Goal: Transaction & Acquisition: Purchase product/service

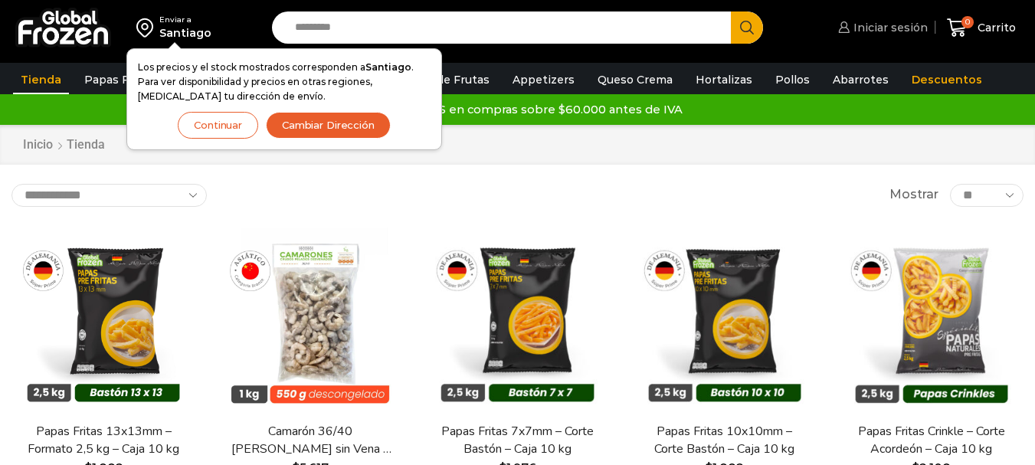
click at [878, 31] on span "Iniciar sesión" at bounding box center [888, 27] width 78 height 15
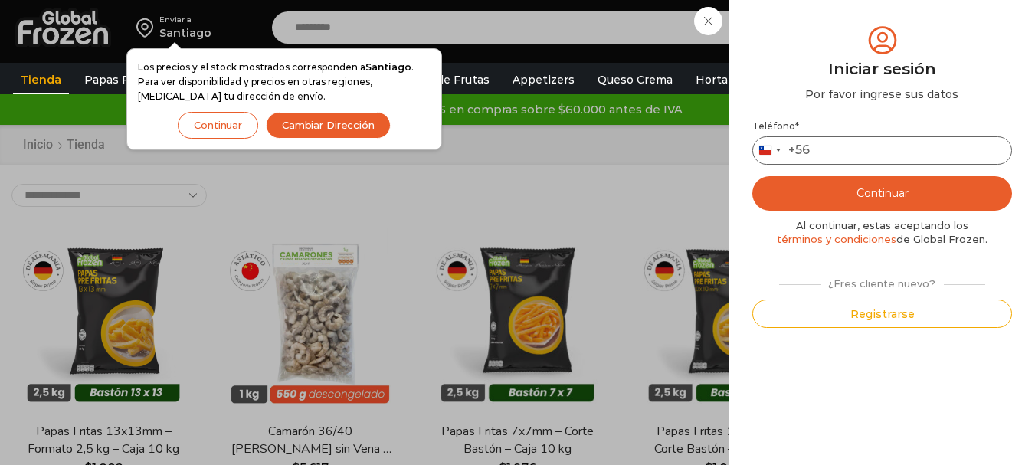
click at [842, 136] on input "Teléfono *" at bounding box center [882, 150] width 260 height 28
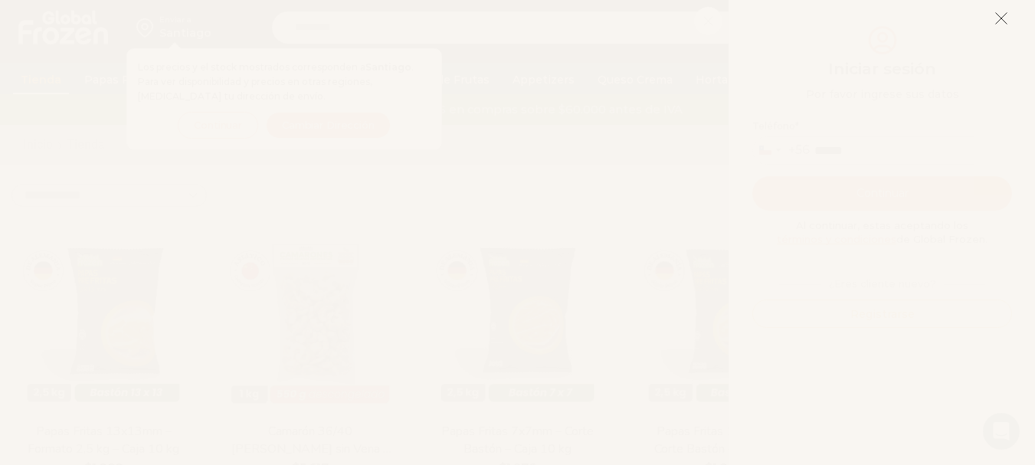
click at [994, 9] on button at bounding box center [1001, 18] width 14 height 33
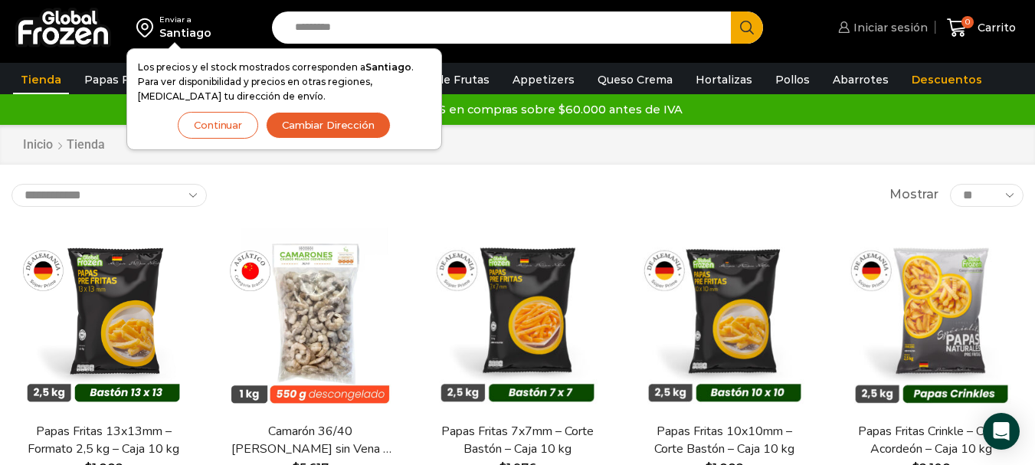
click at [917, 23] on span "Iniciar sesión" at bounding box center [888, 27] width 78 height 15
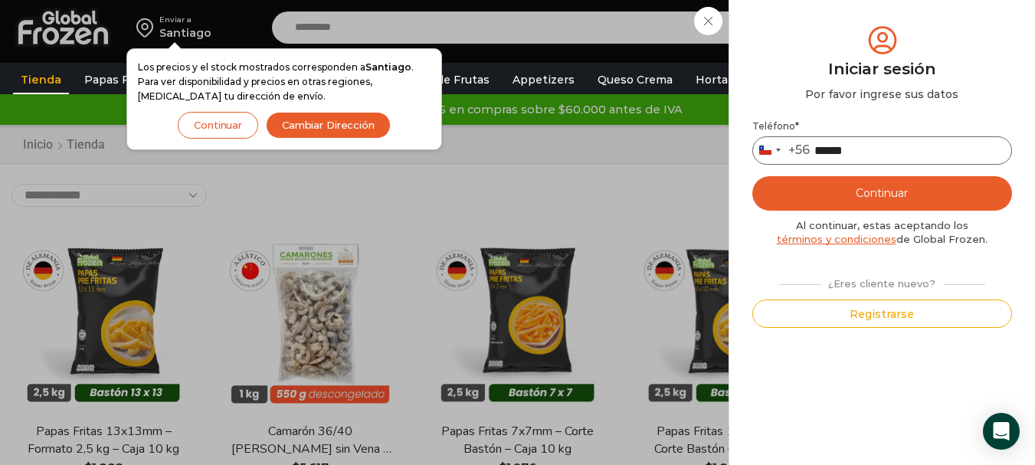
click at [894, 145] on input "******" at bounding box center [882, 150] width 260 height 28
type input "*********"
click at [897, 200] on button "Continuar" at bounding box center [882, 193] width 260 height 34
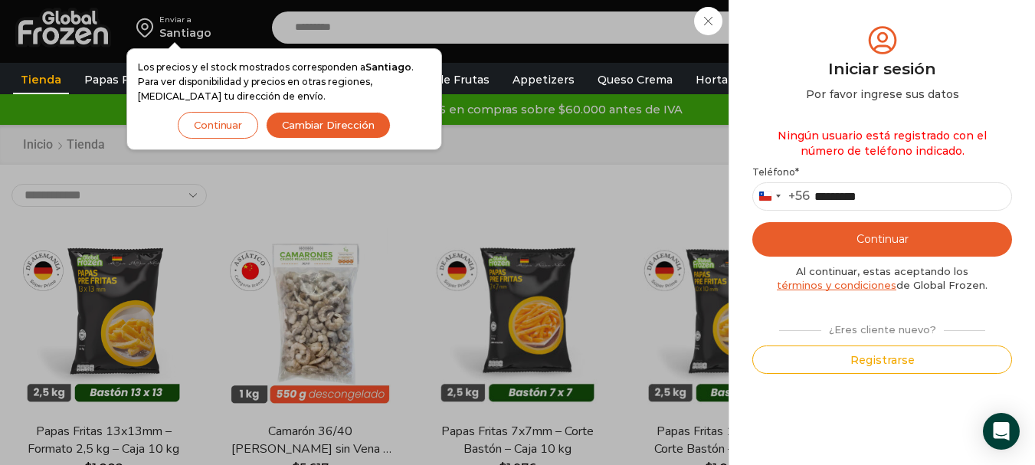
click at [288, 122] on button "Cambiar Dirección" at bounding box center [328, 125] width 125 height 27
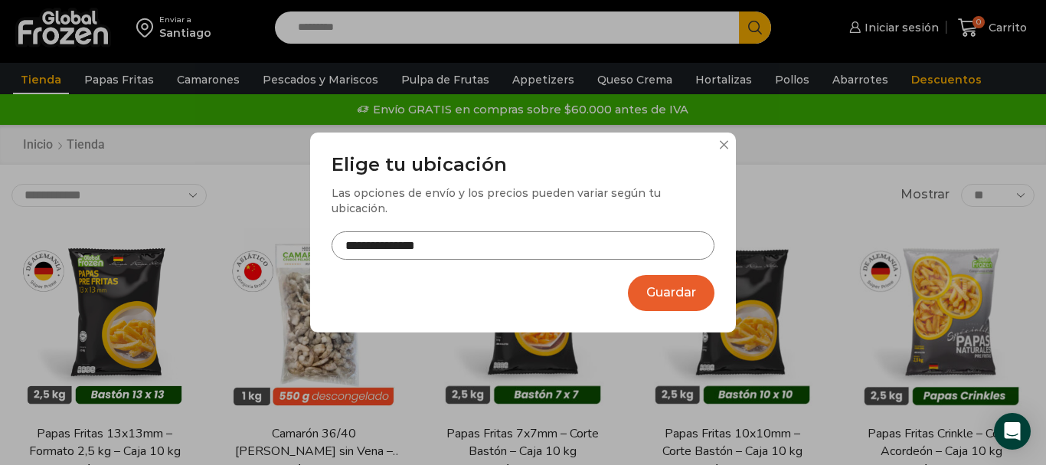
click at [505, 253] on div "**********" at bounding box center [523, 214] width 383 height 121
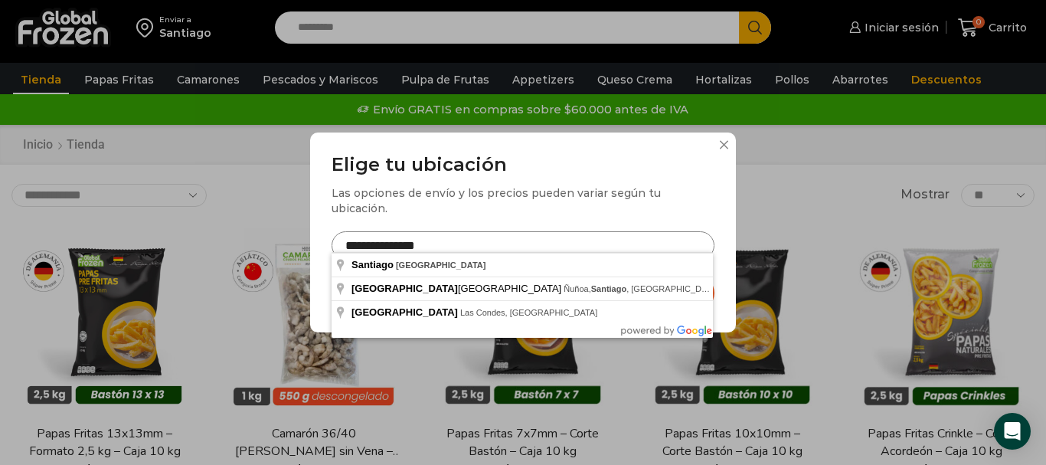
drag, startPoint x: 479, startPoint y: 233, endPoint x: 19, endPoint y: 247, distance: 460.5
click at [19, 247] on div "**********" at bounding box center [523, 232] width 1046 height 465
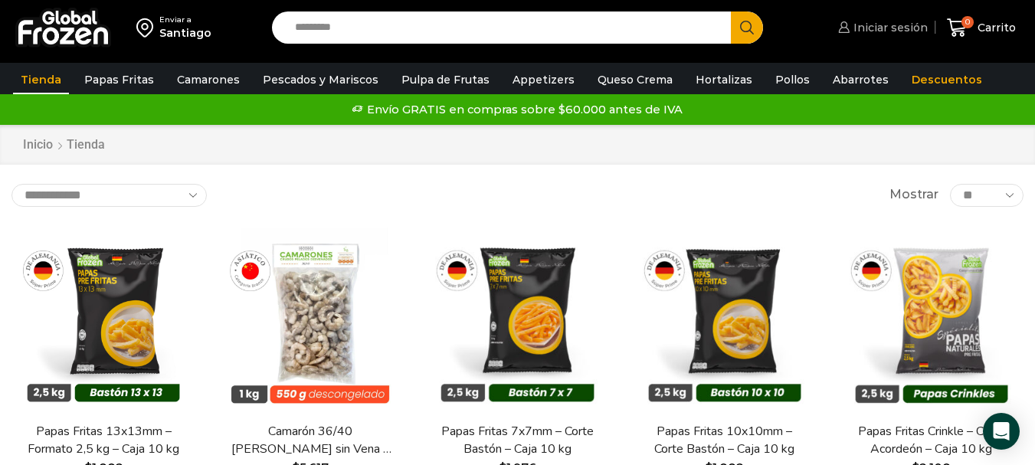
click at [904, 32] on span "Iniciar sesión" at bounding box center [888, 27] width 78 height 15
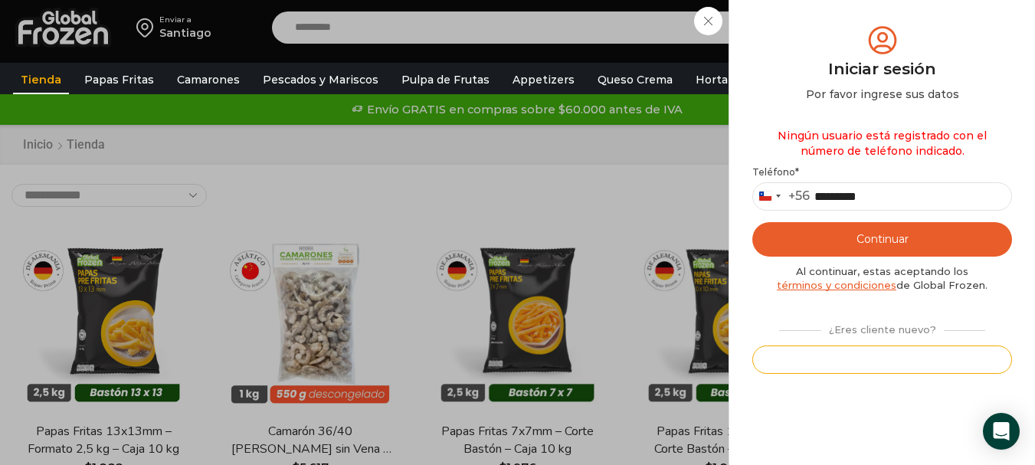
click at [886, 364] on button "Registrarse" at bounding box center [882, 359] width 260 height 28
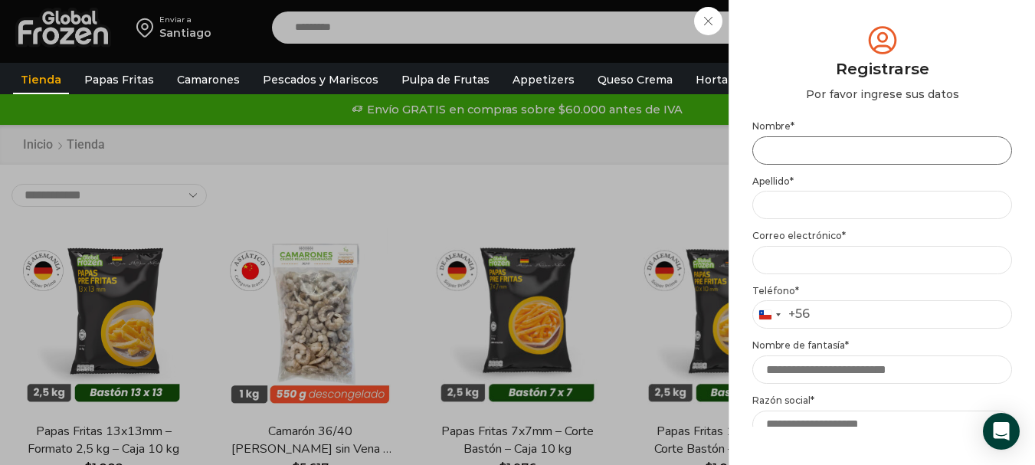
click at [816, 156] on input "Nombre *" at bounding box center [882, 150] width 260 height 28
type input "**********"
type input "***"
type input "**********"
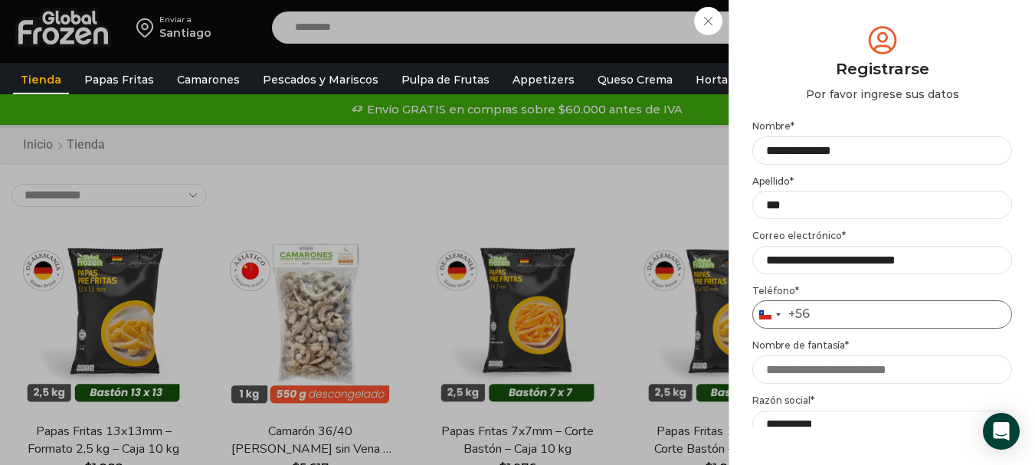
click at [834, 316] on input "Teléfono *" at bounding box center [882, 314] width 260 height 28
type input "*"
type input "*********"
click at [916, 362] on input "Nombre de fantasía *" at bounding box center [882, 369] width 260 height 28
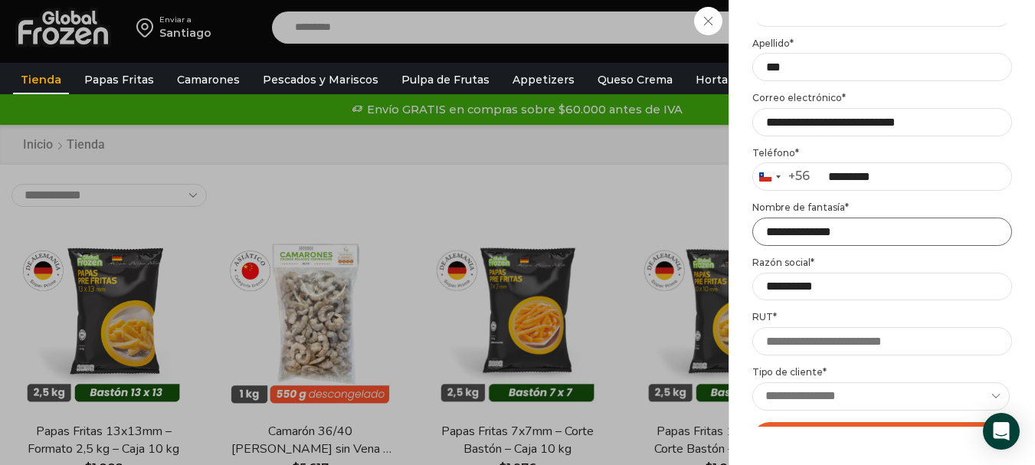
scroll to position [285, 0]
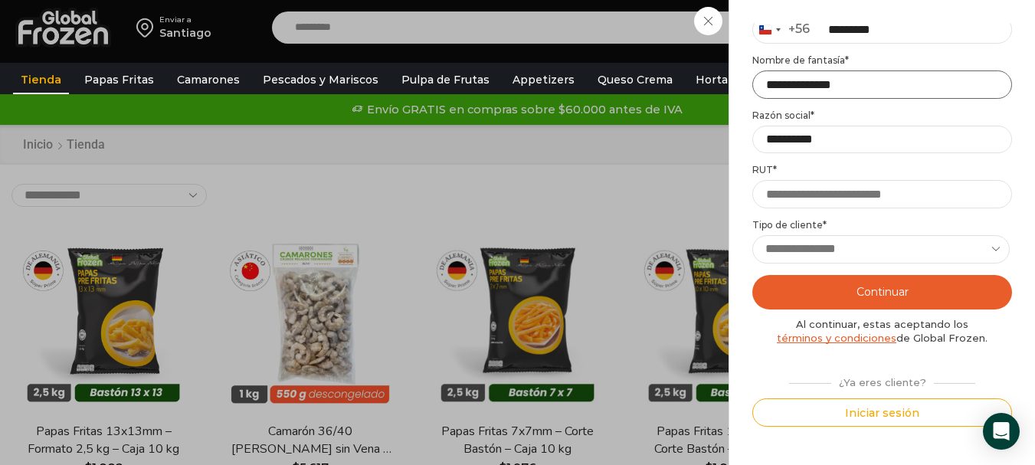
type input "**********"
click at [825, 188] on input "RUT *" at bounding box center [882, 194] width 260 height 28
drag, startPoint x: 848, startPoint y: 134, endPoint x: 598, endPoint y: 113, distance: 250.5
click at [834, 43] on div "Iniciar sesión Mi cuenta Login Register Iniciar sesión Por favor ingrese sus da…" at bounding box center [880, 27] width 93 height 31
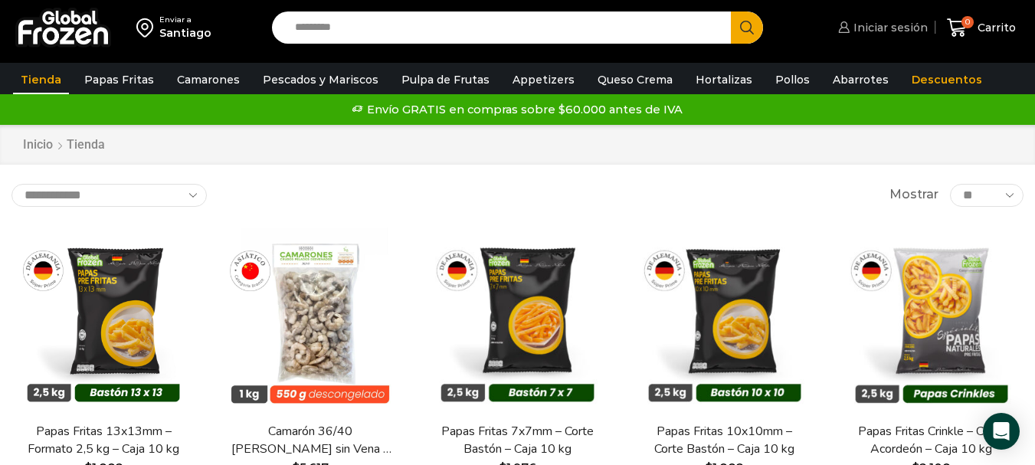
click at [849, 22] on icon at bounding box center [843, 26] width 11 height 11
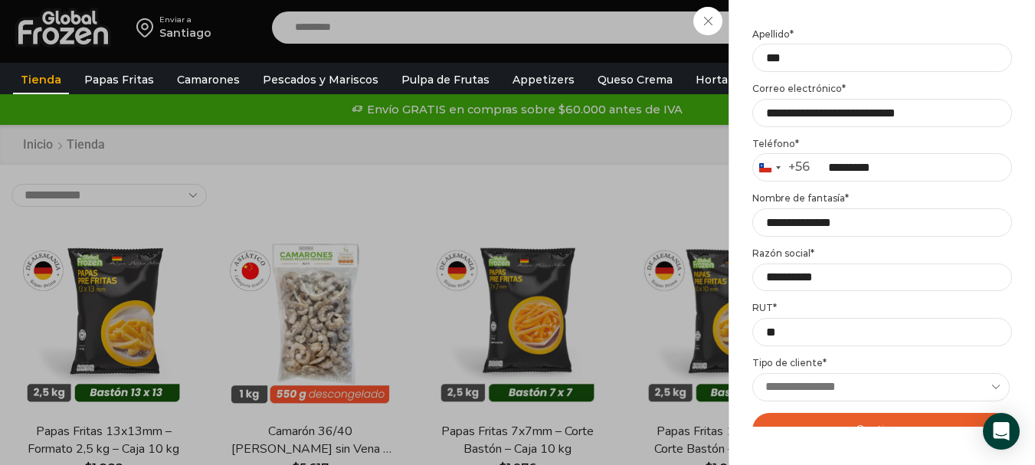
scroll to position [153, 0]
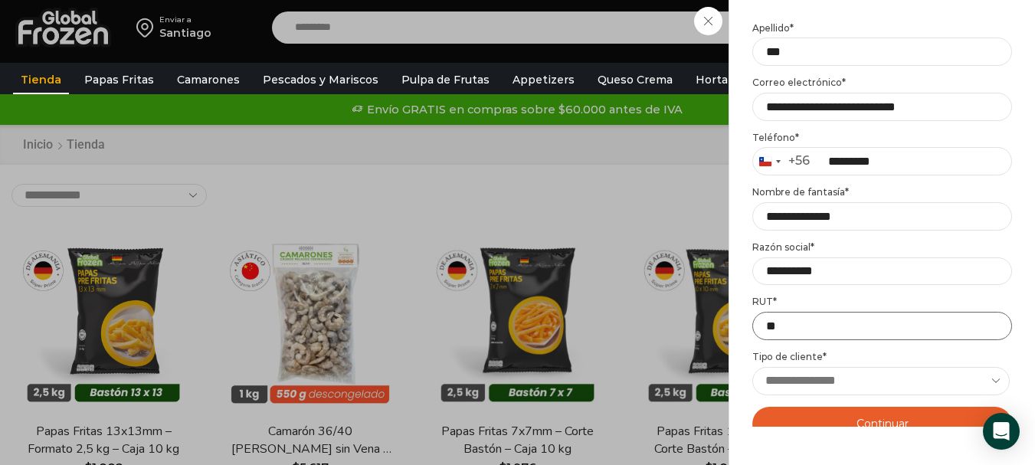
click at [790, 328] on input "**" at bounding box center [882, 326] width 260 height 28
click at [845, 268] on input "**********" at bounding box center [882, 271] width 260 height 28
click at [799, 322] on input "**" at bounding box center [882, 326] width 260 height 28
type input "**********"
click at [792, 387] on select "**********" at bounding box center [880, 381] width 257 height 28
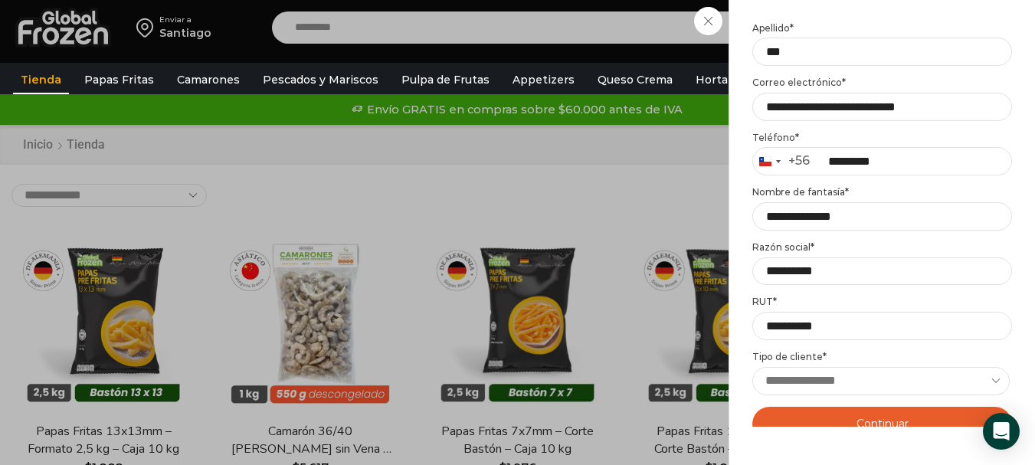
select select "******"
click at [752, 367] on select "**********" at bounding box center [880, 381] width 257 height 28
click at [863, 428] on div "Mi cuenta Login Register Iniciar sesión Por favor ingrese sus datos Iniciar ses…" at bounding box center [882, 232] width 260 height 419
click at [862, 421] on button "Continuar" at bounding box center [882, 424] width 260 height 34
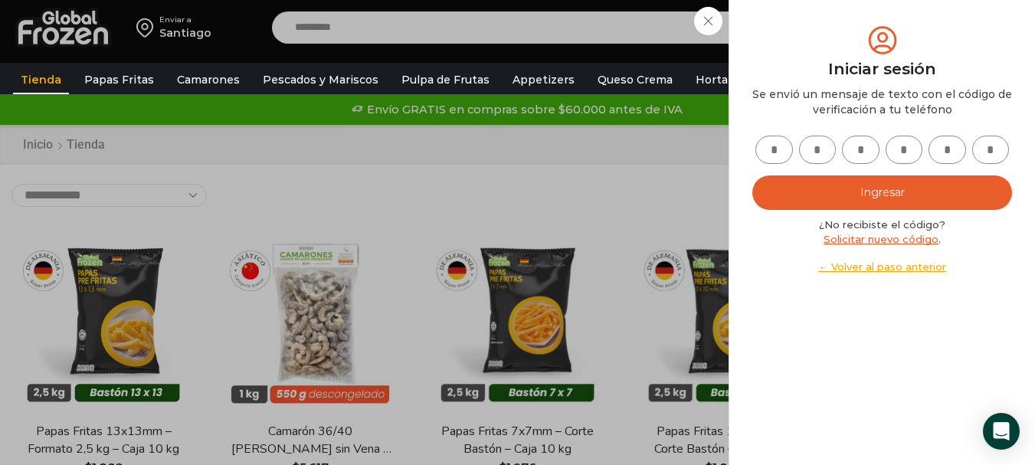
scroll to position [0, 0]
click at [762, 155] on input "text" at bounding box center [774, 150] width 38 height 28
type input "*"
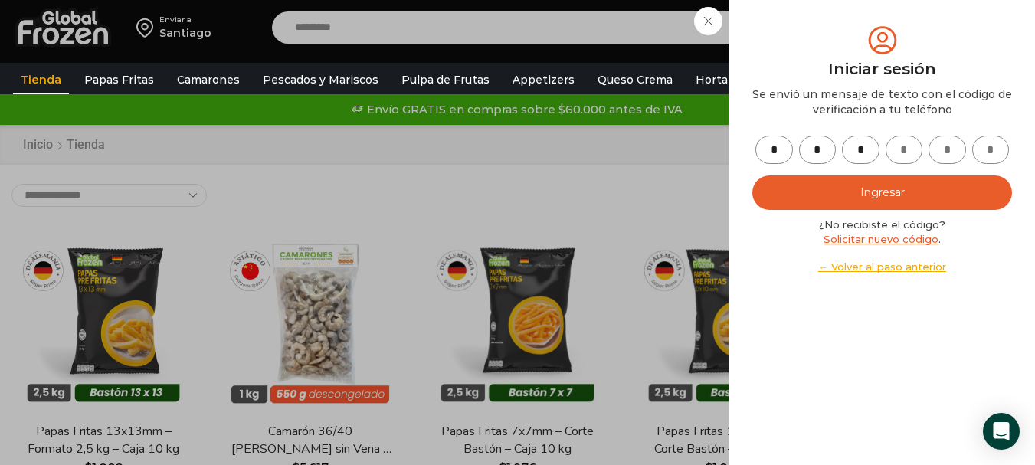
type input "*"
click at [907, 182] on button "Ingresar" at bounding box center [882, 192] width 260 height 34
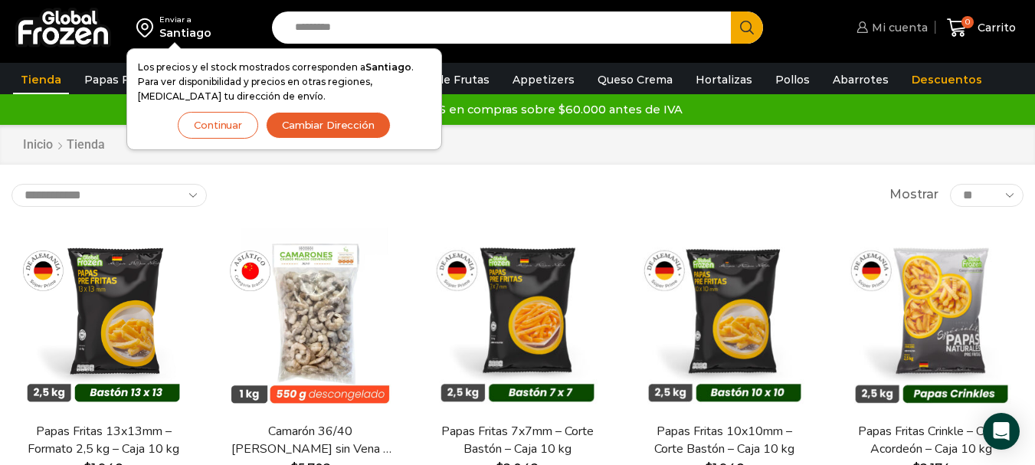
click at [885, 20] on span "Mi cuenta" at bounding box center [898, 27] width 60 height 15
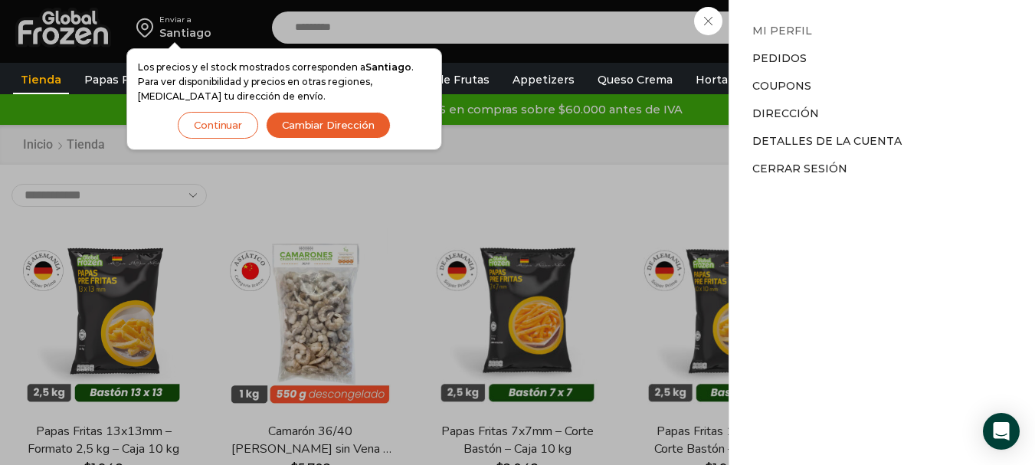
click at [785, 35] on link "Mi perfil" at bounding box center [782, 31] width 60 height 14
click at [309, 119] on button "Cambiar Dirección" at bounding box center [328, 125] width 125 height 27
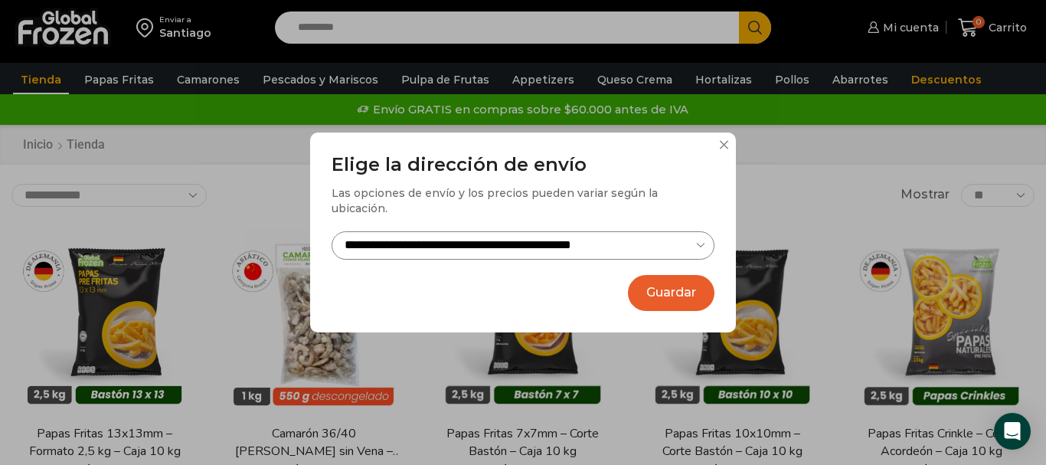
click at [485, 240] on select "**********" at bounding box center [523, 245] width 383 height 28
click at [332, 231] on select "**********" at bounding box center [523, 245] width 383 height 28
click at [656, 281] on button "Guardar" at bounding box center [671, 293] width 87 height 36
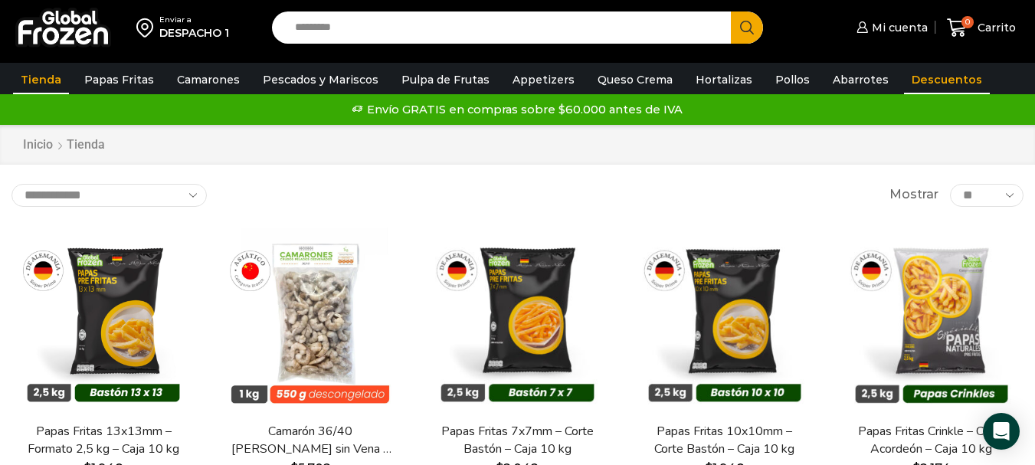
click at [926, 74] on link "Descuentos" at bounding box center [947, 79] width 86 height 29
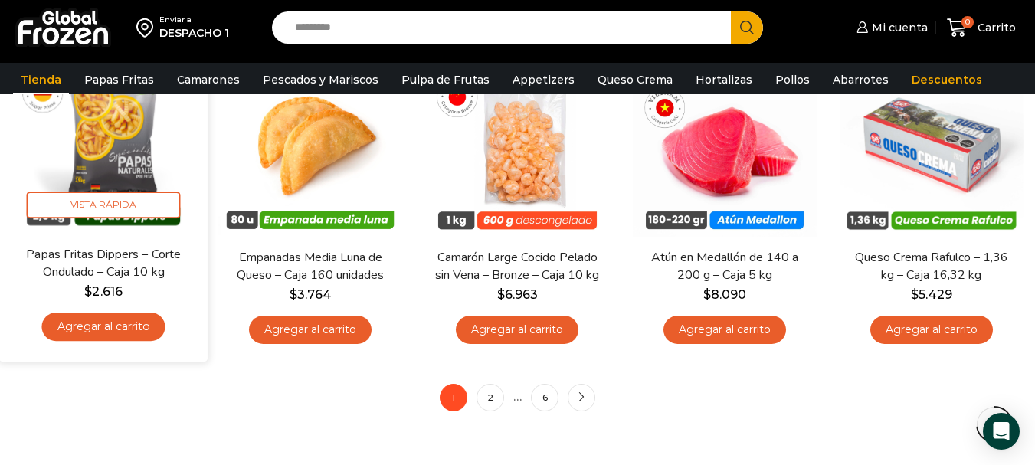
scroll to position [1072, 0]
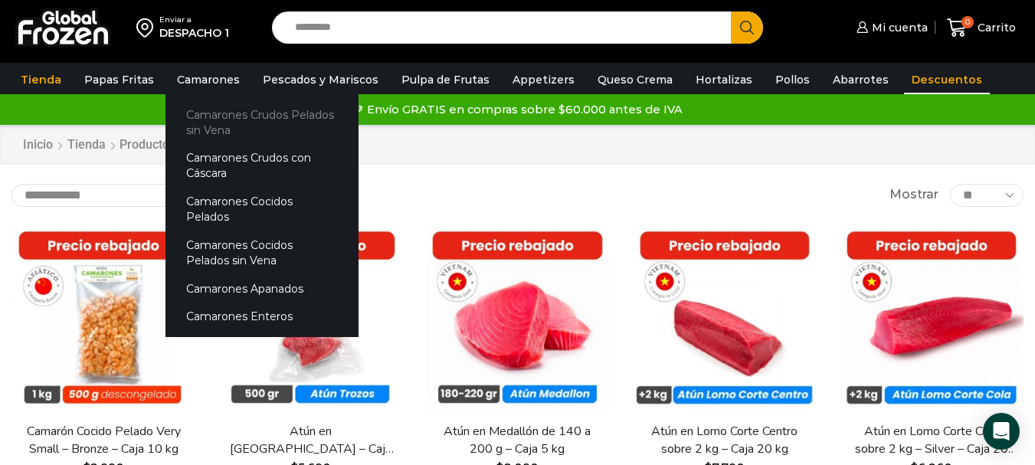
click at [230, 127] on link "Camarones Crudos Pelados sin Vena" at bounding box center [261, 122] width 193 height 44
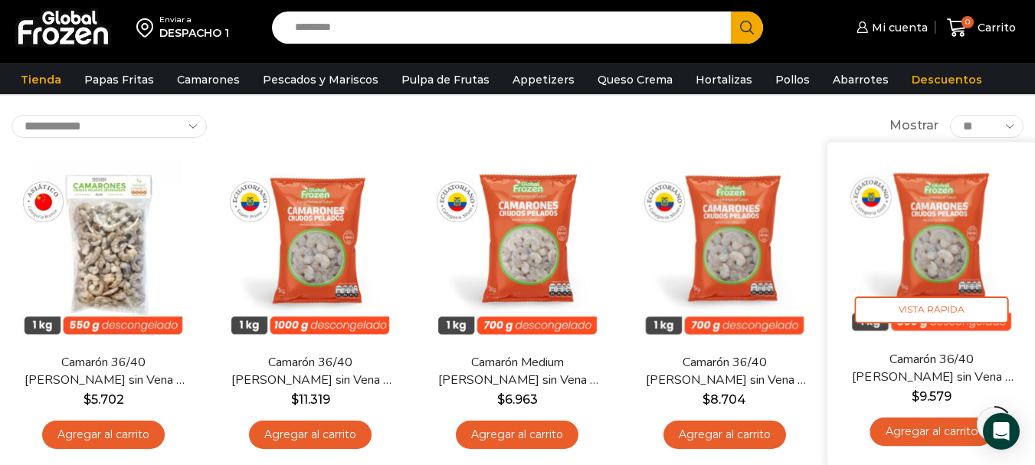
scroll to position [153, 0]
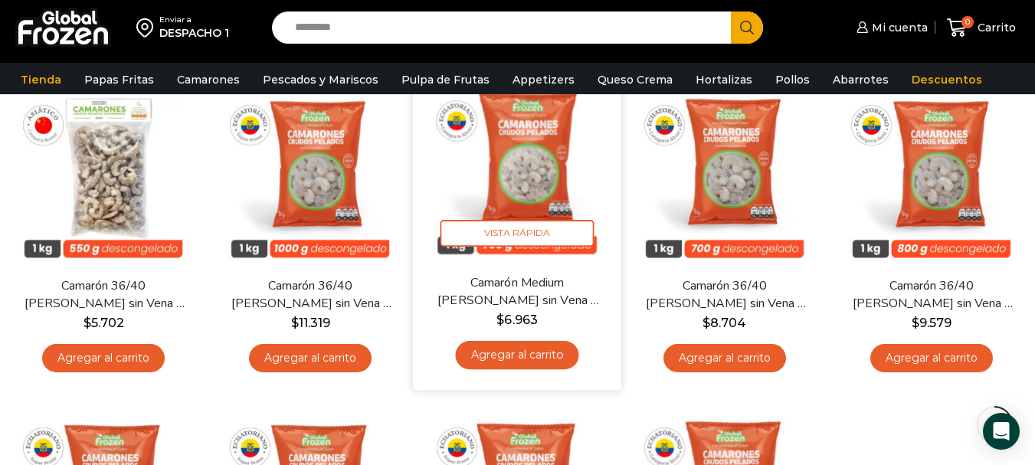
click at [511, 345] on link "Agregar al carrito" at bounding box center [517, 355] width 123 height 28
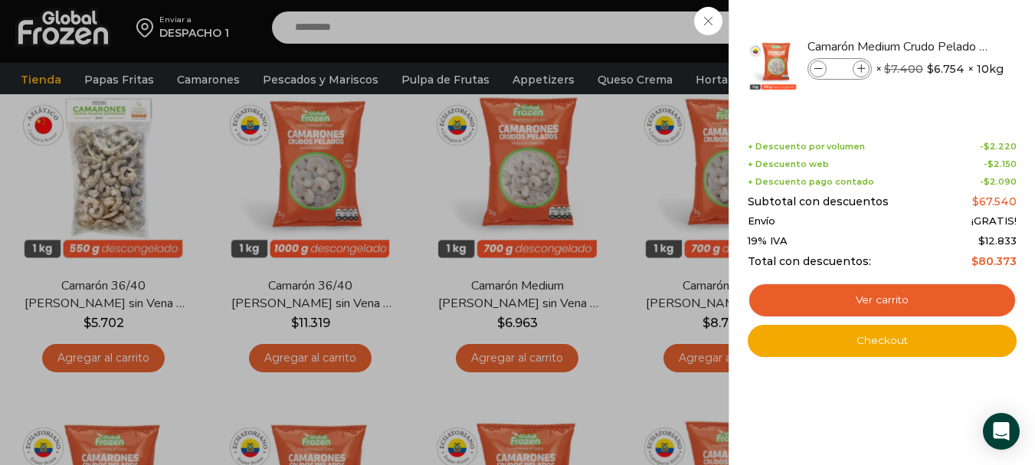
click at [943, 46] on div "1 Carrito 1 1 Shopping Cart *" at bounding box center [981, 28] width 77 height 36
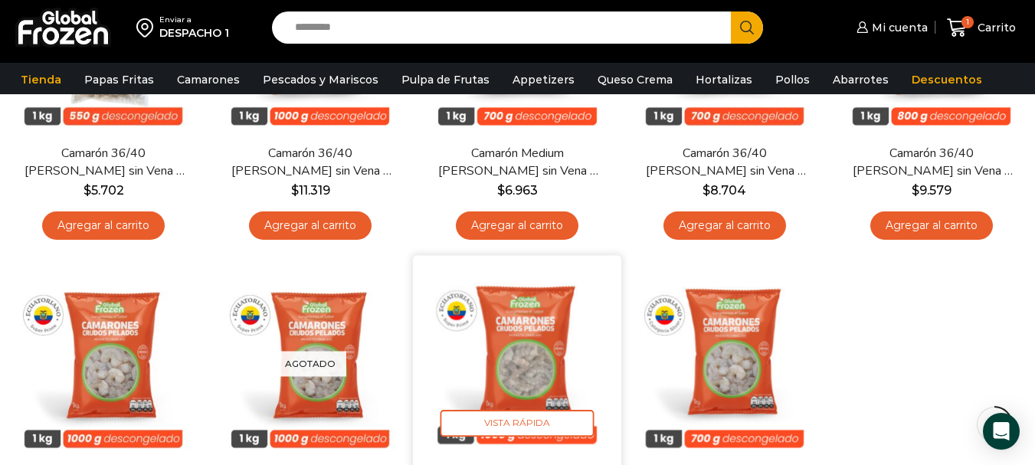
scroll to position [0, 0]
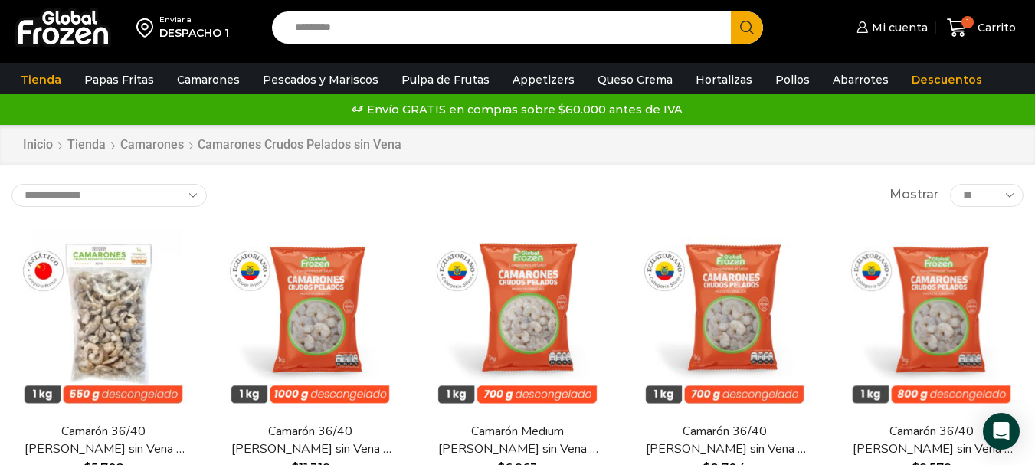
click at [360, 37] on input "Search input" at bounding box center [505, 27] width 436 height 32
click at [731, 11] on button "Search" at bounding box center [747, 27] width 32 height 32
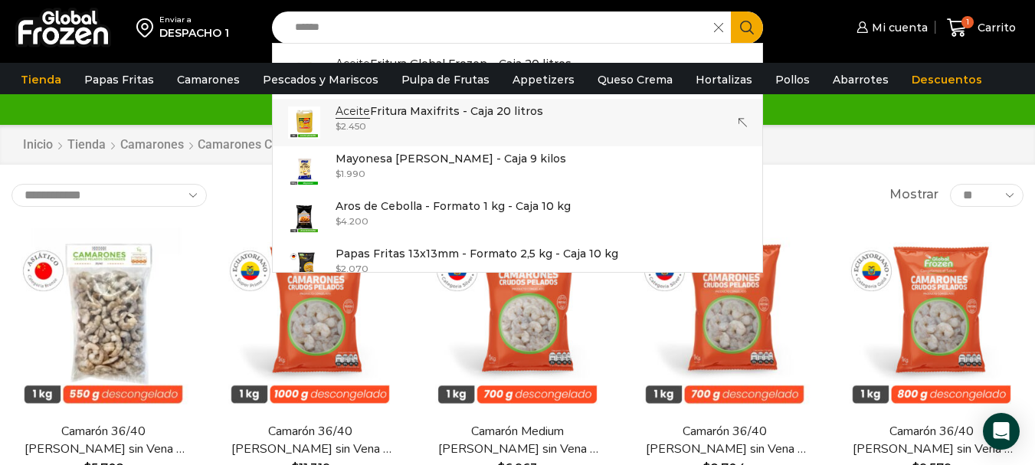
click at [450, 117] on p "Aceite Fritura Maxifrits - Caja 20 litros" at bounding box center [439, 111] width 208 height 17
type input "**********"
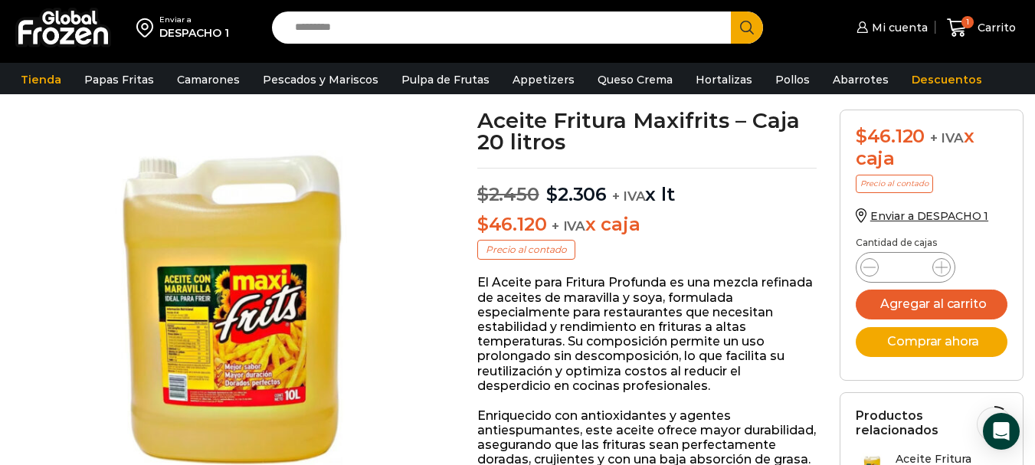
scroll to position [154, 0]
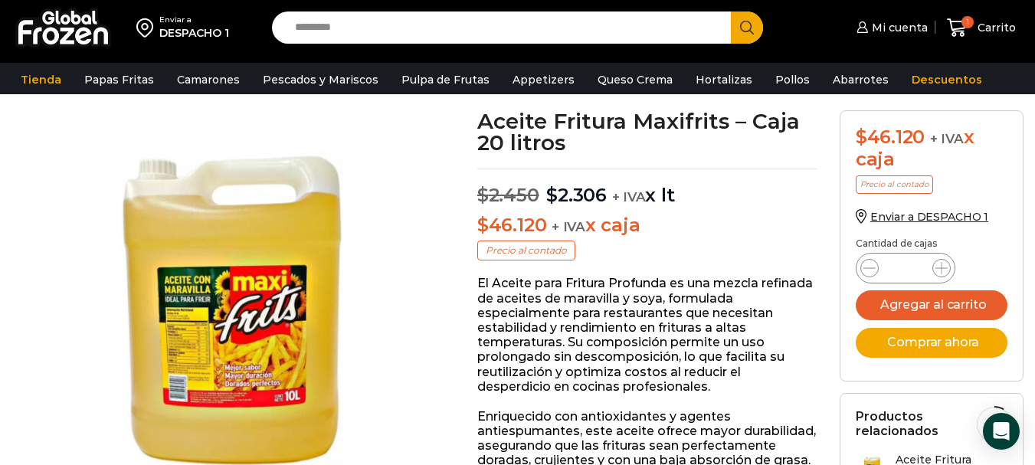
drag, startPoint x: 546, startPoint y: 192, endPoint x: 716, endPoint y: 194, distance: 170.0
click at [715, 193] on p "$ 2.450 Original price was: $2.450. $ 2.306 Current price is: $2.306. + IVA x lt" at bounding box center [646, 187] width 339 height 38
click at [906, 309] on button "Agregar al carrito" at bounding box center [931, 305] width 152 height 30
click at [940, 269] on icon at bounding box center [941, 268] width 12 height 12
type input "*"
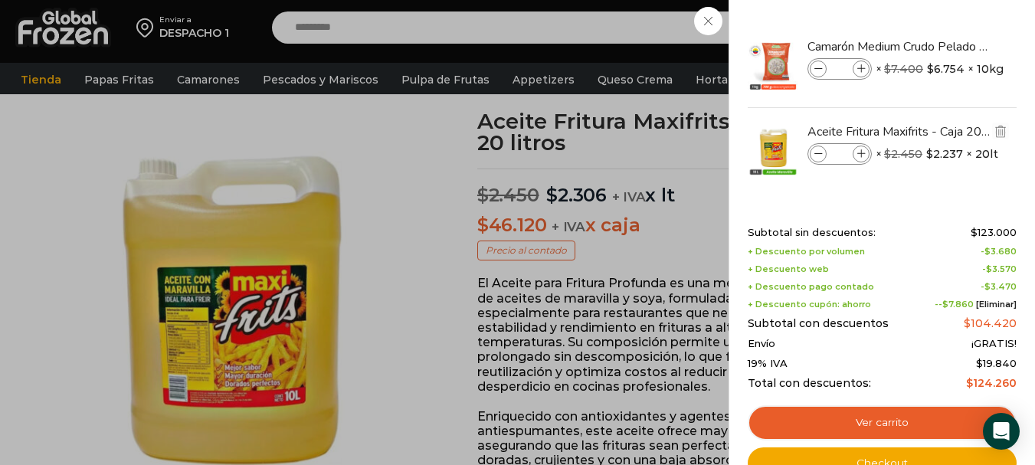
click at [861, 153] on icon at bounding box center [861, 154] width 8 height 8
type input "*"
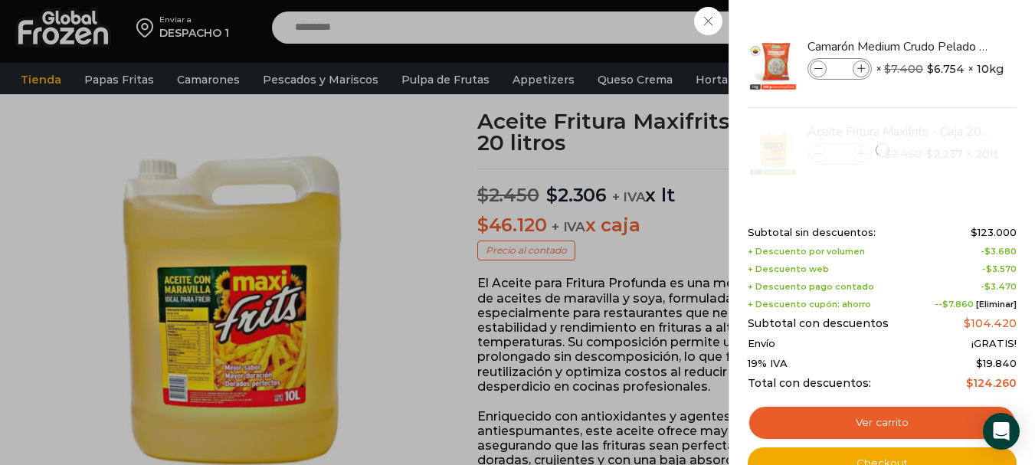
click at [943, 46] on div "2 Carrito 2 2 Shopping Cart * $" at bounding box center [981, 28] width 77 height 36
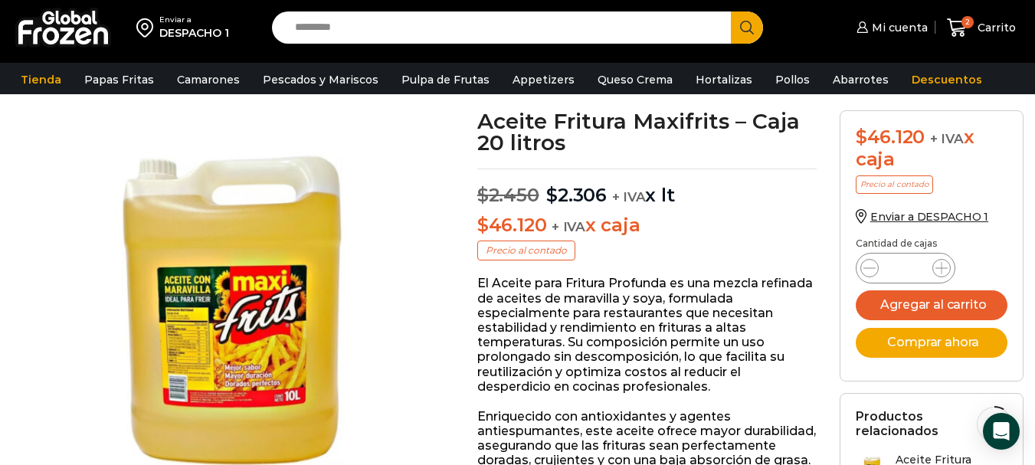
drag, startPoint x: 436, startPoint y: 28, endPoint x: 423, endPoint y: 28, distance: 13.8
click at [423, 28] on input "Search input" at bounding box center [505, 27] width 436 height 32
drag, startPoint x: 388, startPoint y: 34, endPoint x: 195, endPoint y: 35, distance: 193.0
click at [195, 35] on div "Enviar a DESPACHO 1 Search input ****** Search Mi cuenta" at bounding box center [517, 27] width 1027 height 55
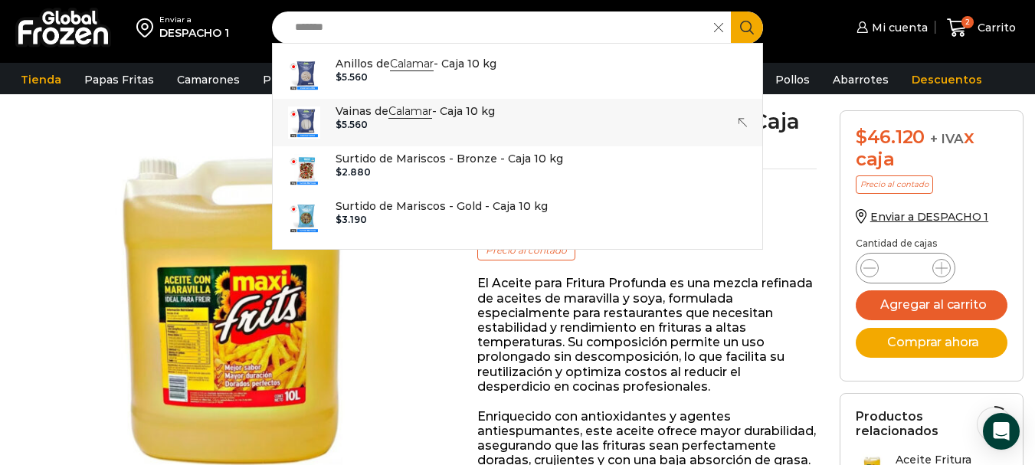
click at [460, 113] on p "Vainas de Calamar - Caja 10 kg" at bounding box center [414, 111] width 159 height 17
type input "**********"
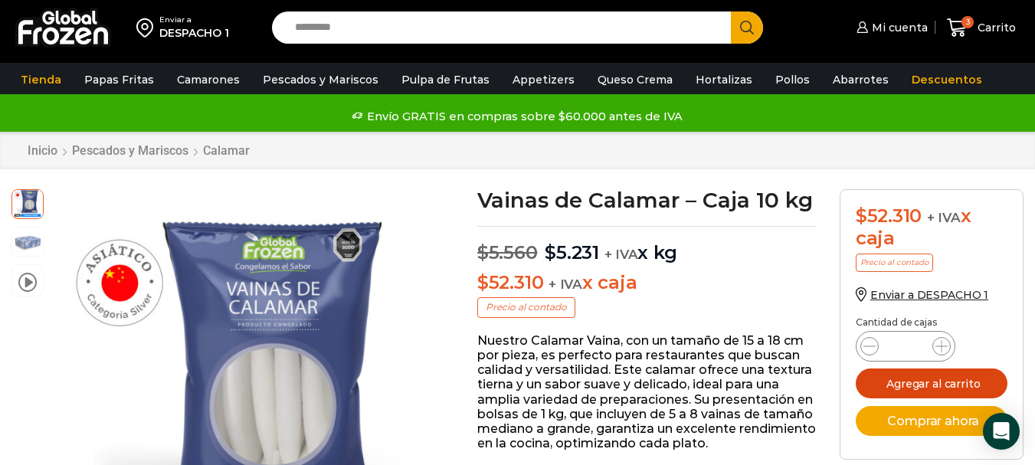
click at [937, 384] on button "Agregar al carrito" at bounding box center [931, 383] width 152 height 30
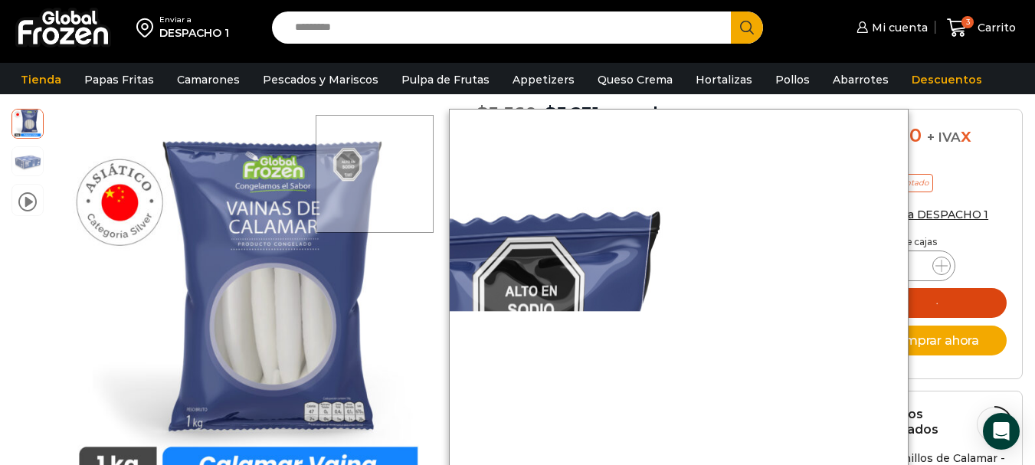
scroll to position [384, 0]
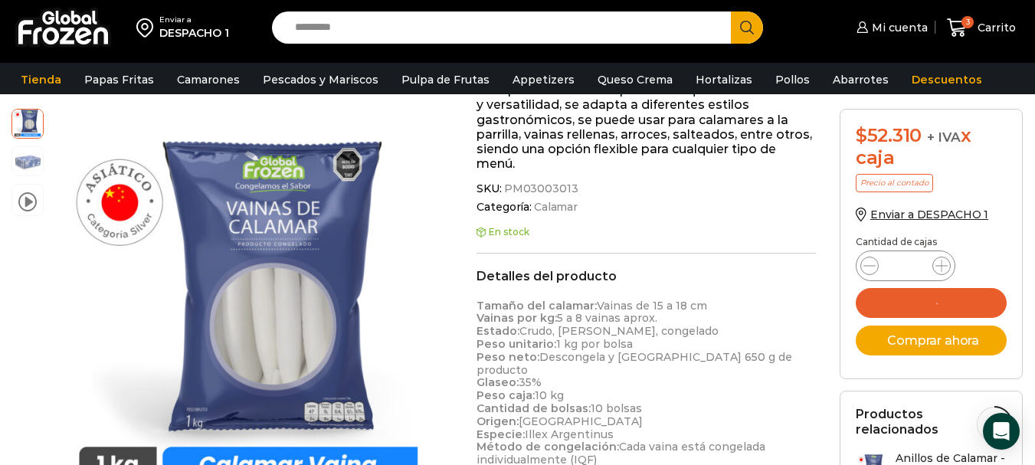
click at [397, 31] on input "Search input" at bounding box center [505, 27] width 436 height 32
type input "*******"
click at [731, 11] on button "Search" at bounding box center [747, 27] width 32 height 32
click at [979, 25] on span "Carrito" at bounding box center [994, 27] width 42 height 15
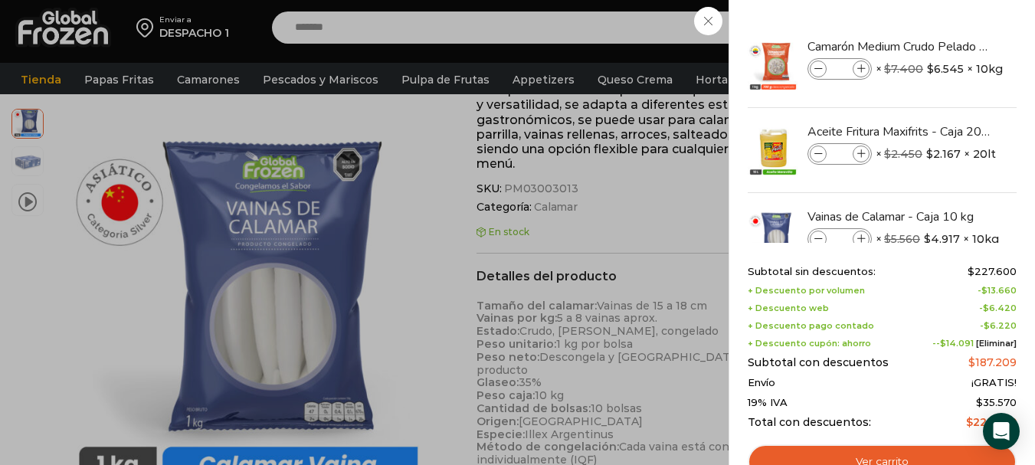
click at [943, 46] on div "4 [GEOGRAPHIC_DATA] 4 4 Shopping Cart * $" at bounding box center [981, 28] width 77 height 36
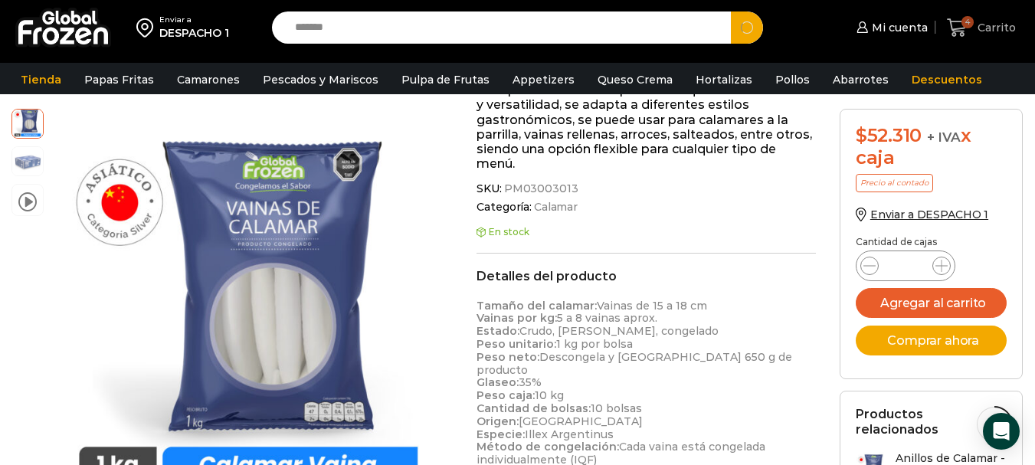
click at [980, 31] on span "Carrito" at bounding box center [994, 27] width 42 height 15
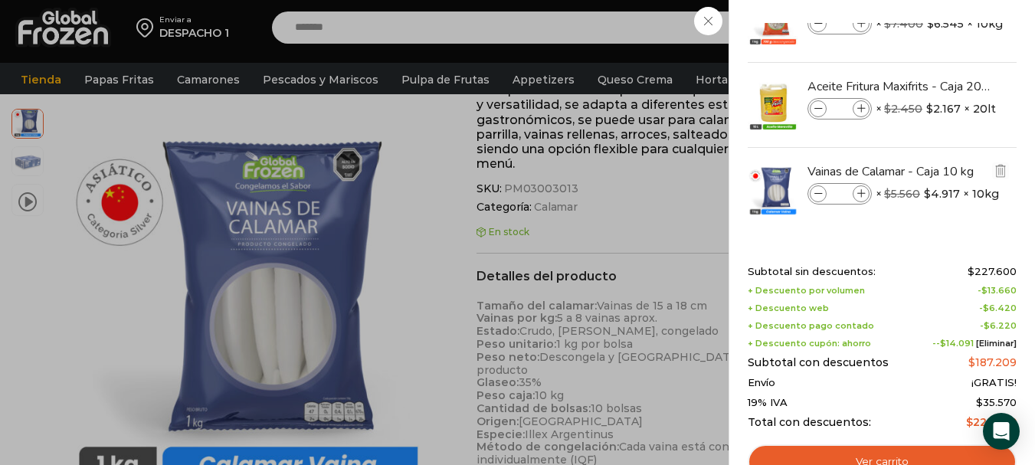
scroll to position [46, 0]
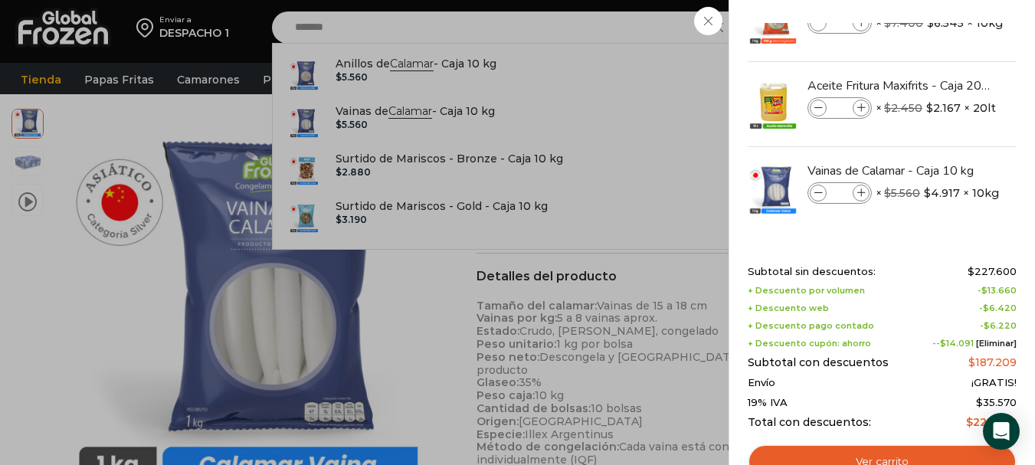
click at [943, 46] on div "4 [GEOGRAPHIC_DATA] 4 4 Shopping Cart * $" at bounding box center [981, 28] width 77 height 36
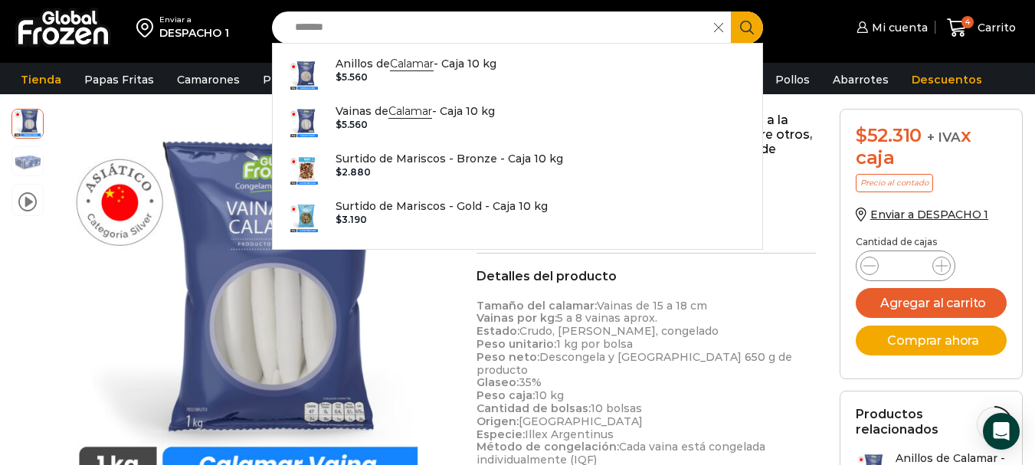
click at [718, 25] on icon at bounding box center [718, 27] width 9 height 9
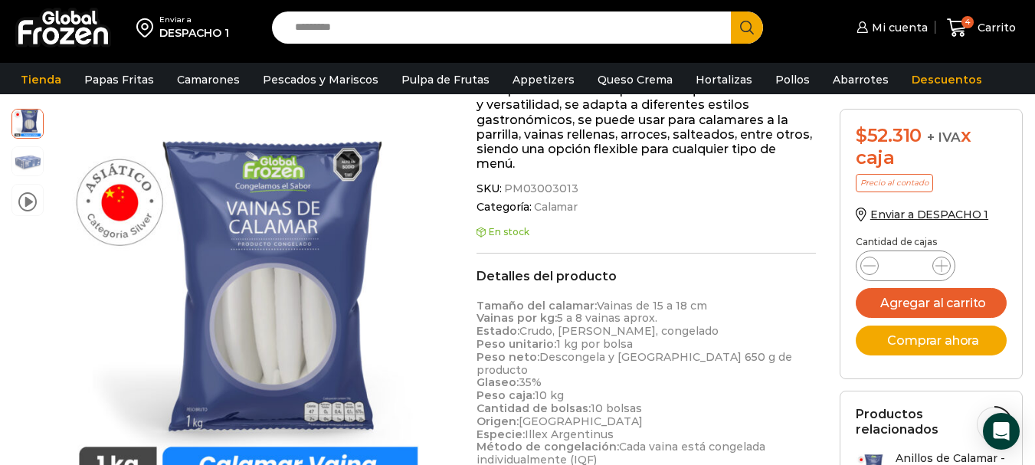
click at [492, 26] on input "Search input" at bounding box center [505, 27] width 436 height 32
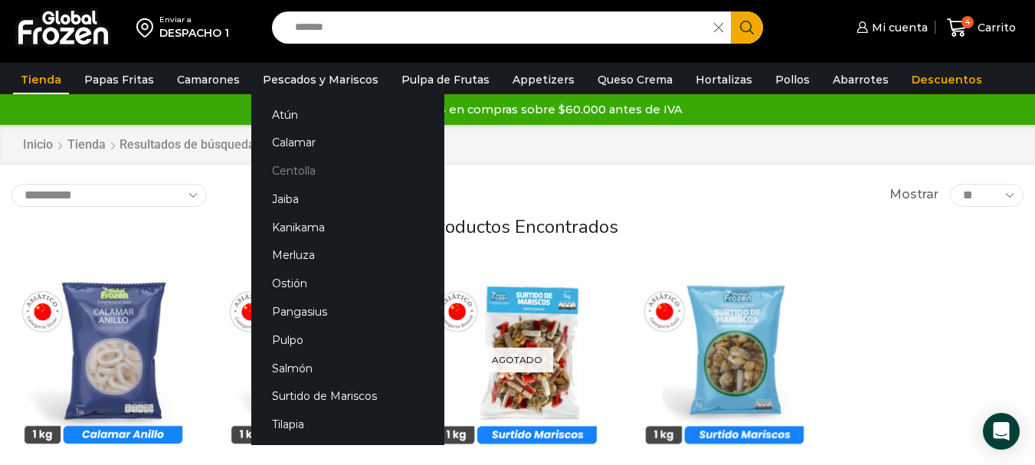
click at [294, 158] on link "Centolla" at bounding box center [347, 171] width 193 height 28
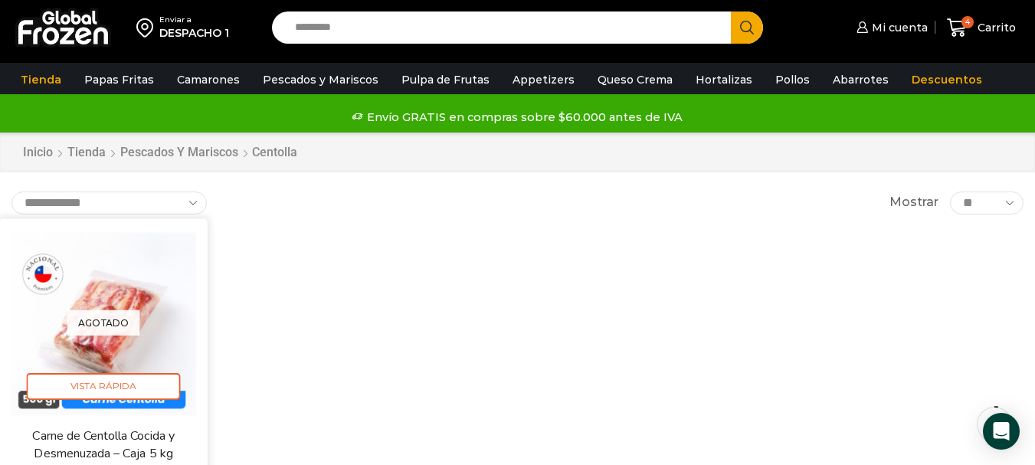
scroll to position [77, 0]
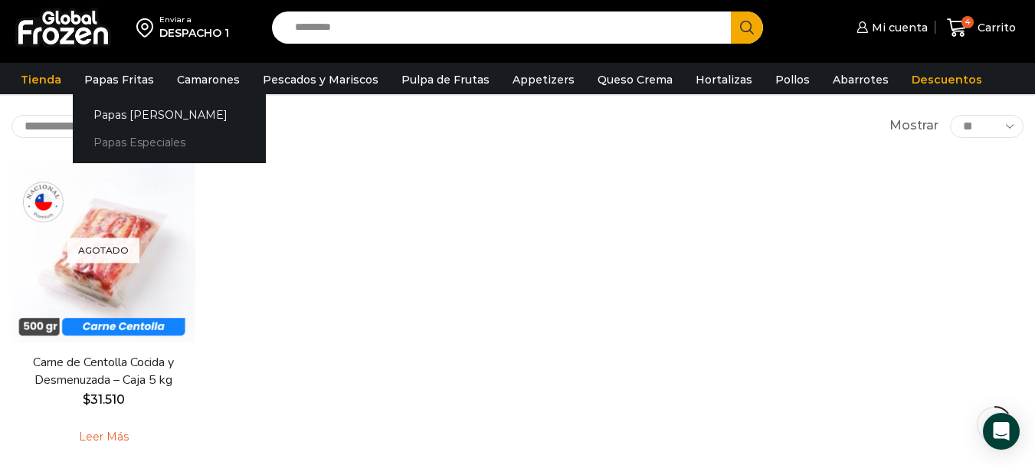
click at [124, 147] on link "Papas Especiales" at bounding box center [169, 143] width 193 height 28
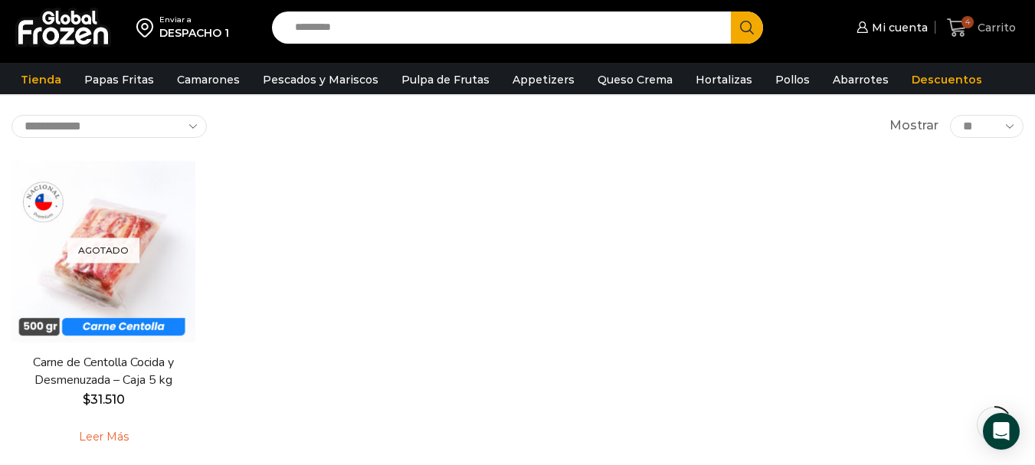
click at [1005, 25] on span "Carrito" at bounding box center [994, 27] width 42 height 15
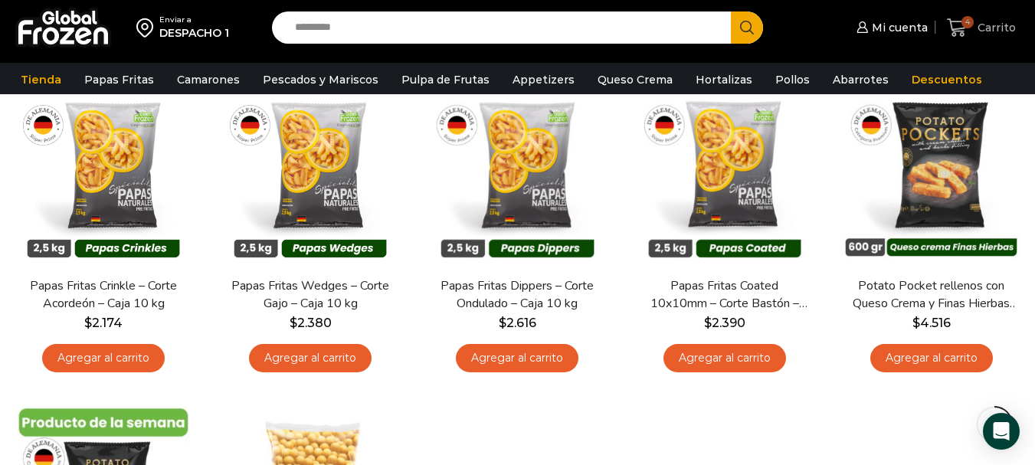
click at [971, 30] on span "4" at bounding box center [959, 28] width 27 height 21
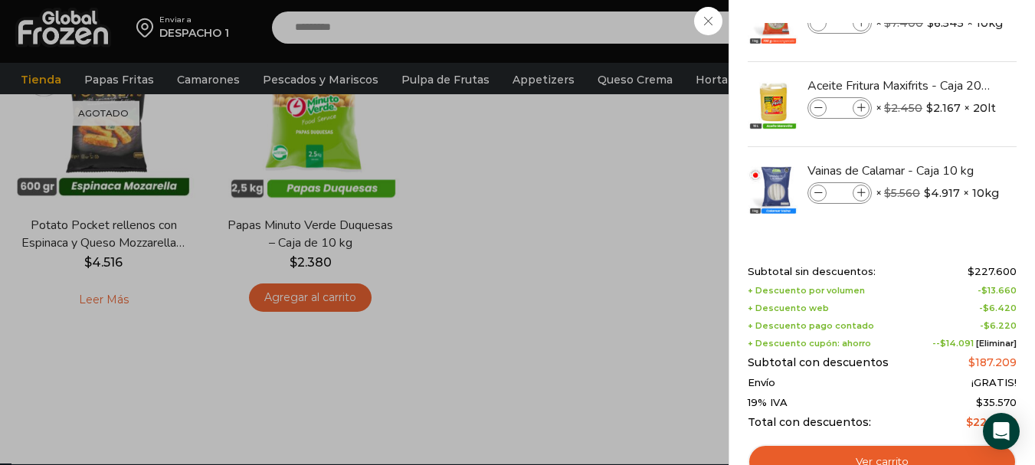
scroll to position [842, 0]
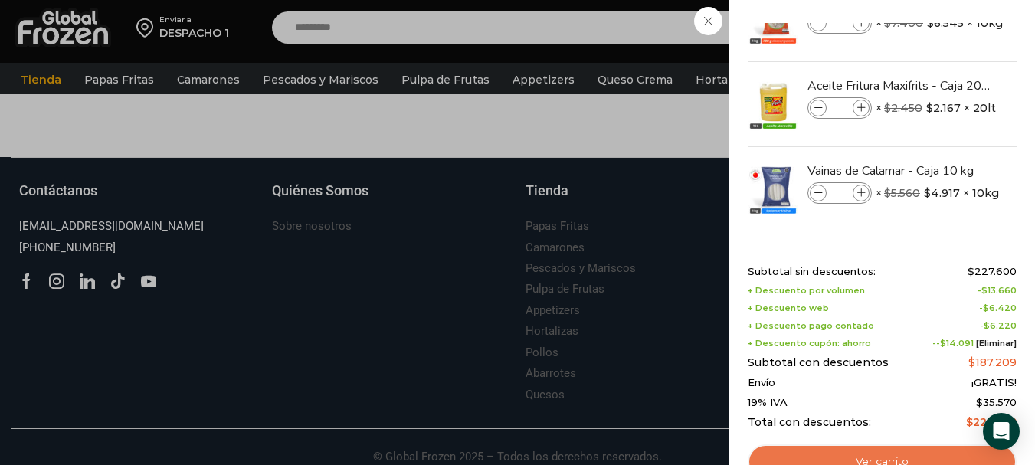
click at [872, 454] on link "Ver carrito" at bounding box center [881, 461] width 269 height 35
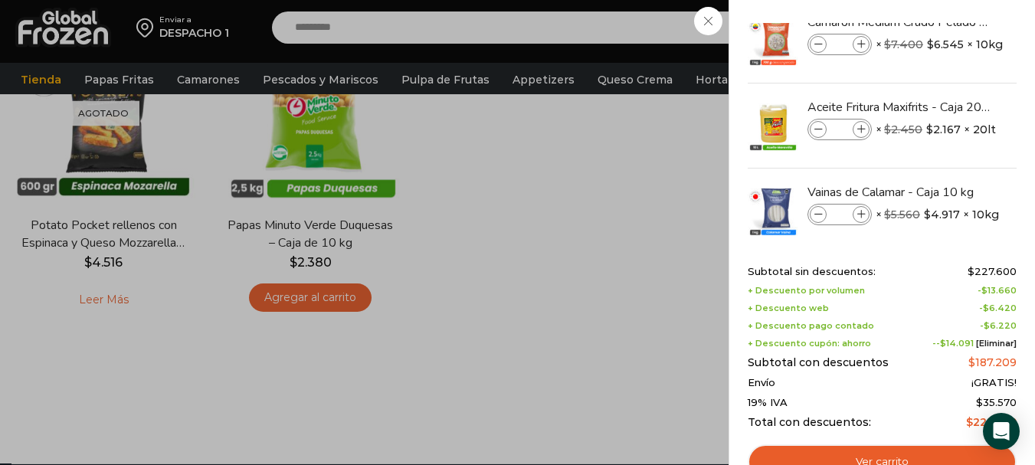
scroll to position [46, 0]
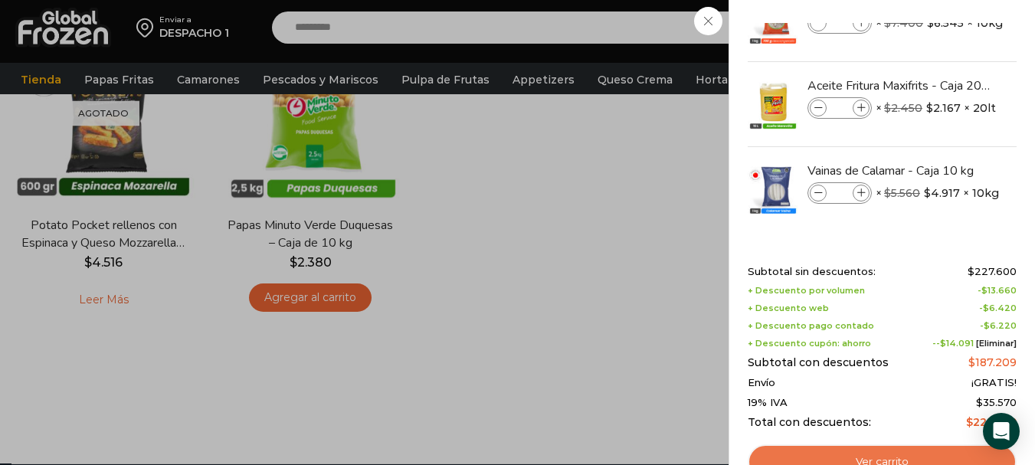
click at [847, 453] on link "Ver carrito" at bounding box center [881, 461] width 269 height 35
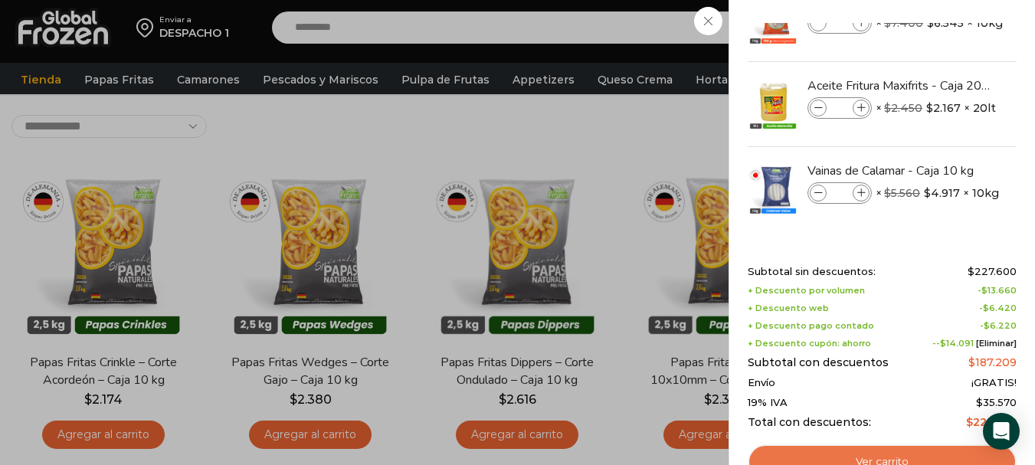
click at [862, 453] on link "Ver carrito" at bounding box center [881, 461] width 269 height 35
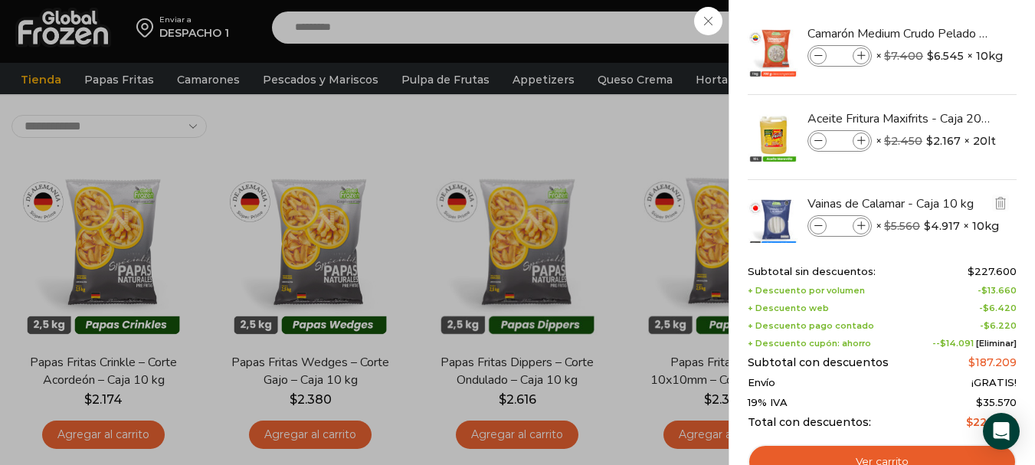
scroll to position [0, 0]
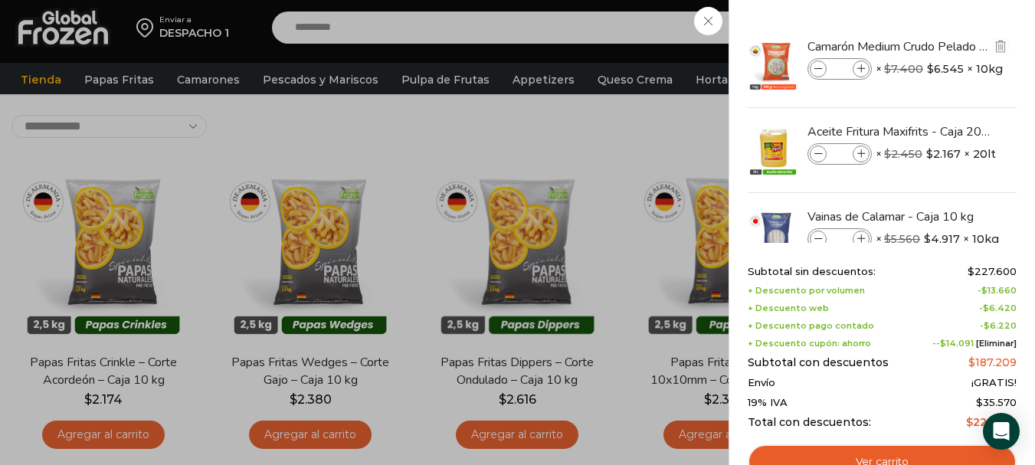
click at [866, 64] on span at bounding box center [860, 68] width 17 height 17
type input "*"
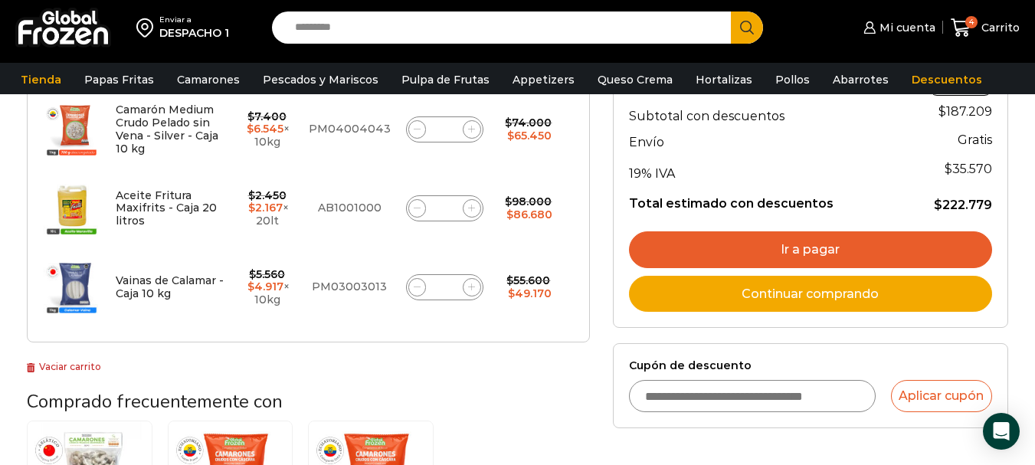
scroll to position [306, 0]
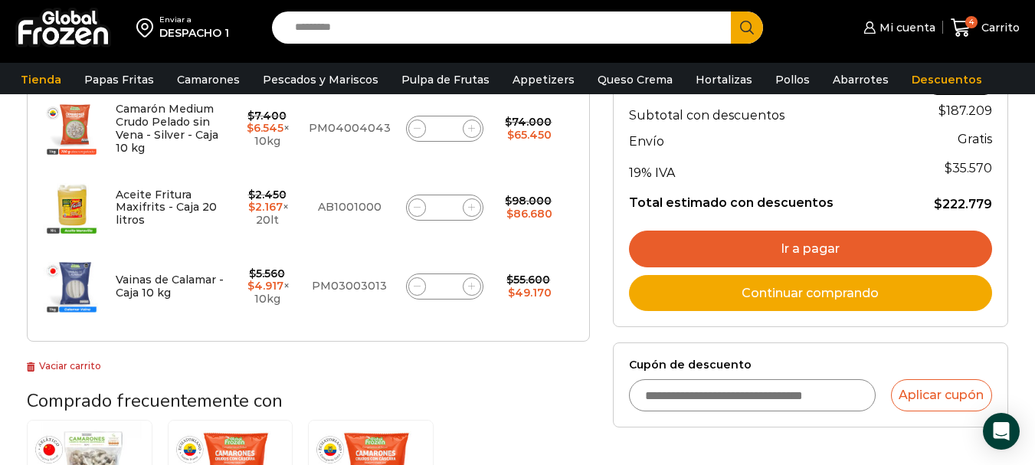
click at [806, 247] on link "Ir a pagar" at bounding box center [810, 248] width 363 height 37
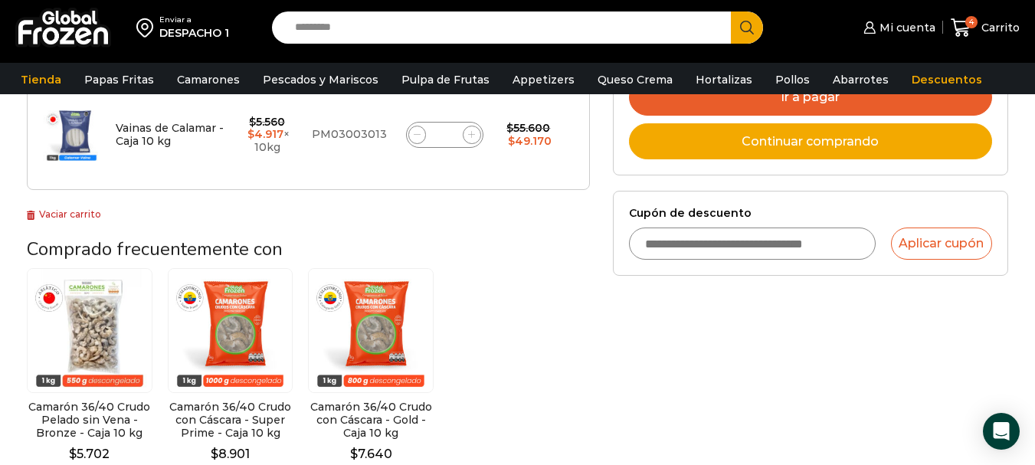
scroll to position [459, 0]
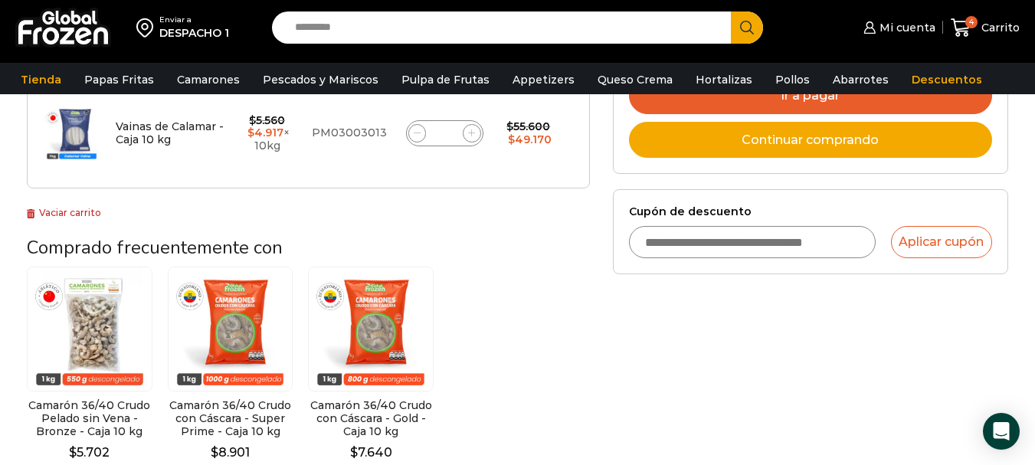
click at [822, 102] on link "Ir a pagar" at bounding box center [810, 95] width 363 height 37
click at [893, 15] on link "Mi cuenta" at bounding box center [896, 27] width 75 height 31
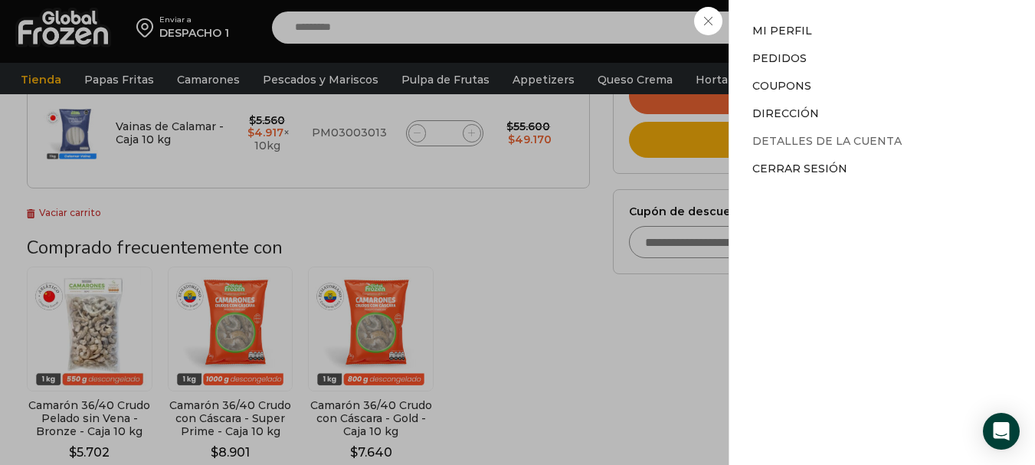
click at [826, 139] on link "Detalles de la cuenta" at bounding box center [826, 141] width 149 height 14
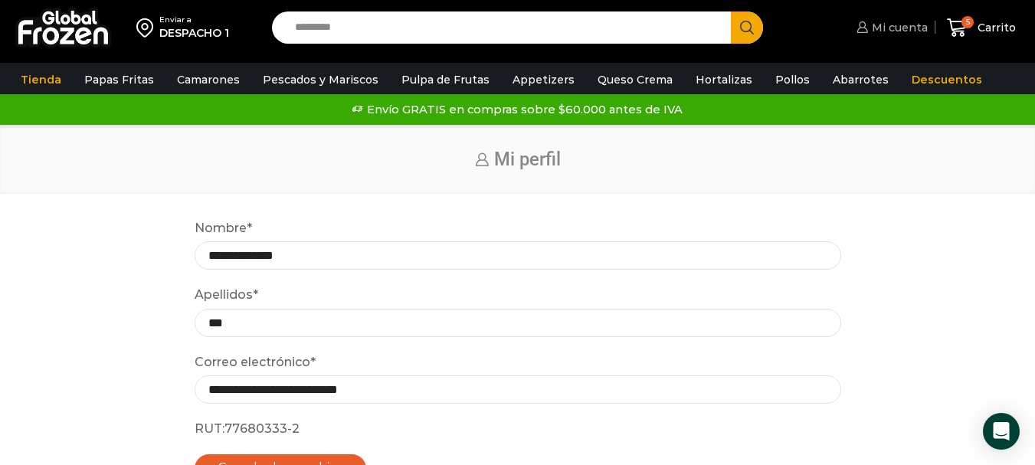
click at [885, 26] on span "Mi cuenta" at bounding box center [898, 27] width 60 height 15
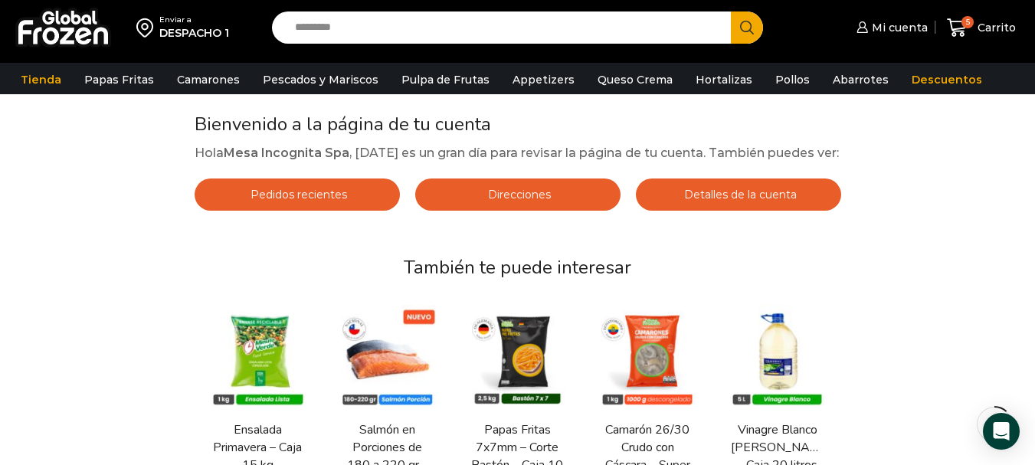
scroll to position [77, 0]
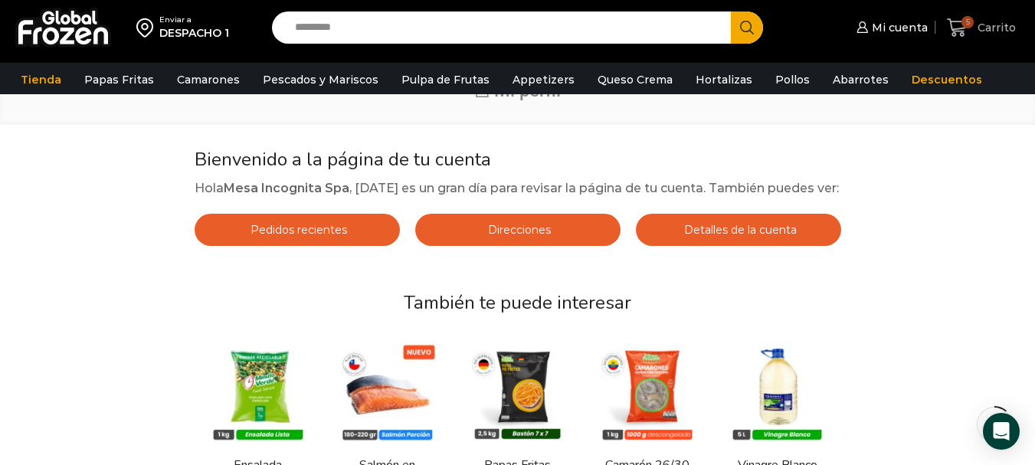
click at [986, 21] on span "Carrito" at bounding box center [994, 27] width 42 height 15
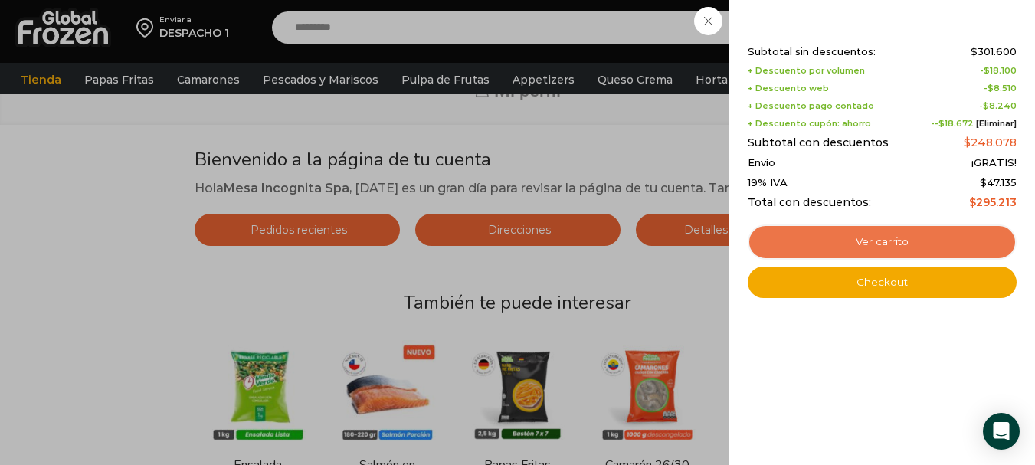
click at [900, 244] on link "Ver carrito" at bounding box center [881, 241] width 269 height 35
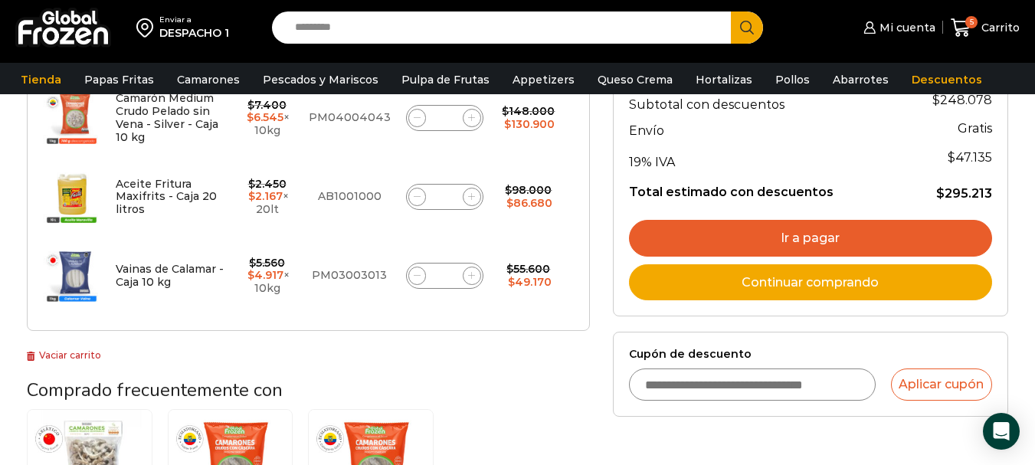
scroll to position [383, 0]
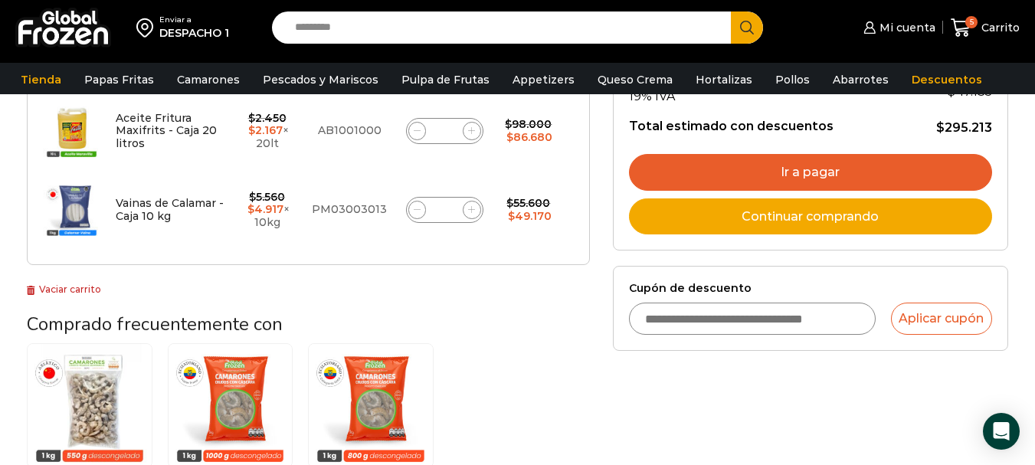
click at [766, 183] on link "Ir a pagar" at bounding box center [810, 172] width 363 height 37
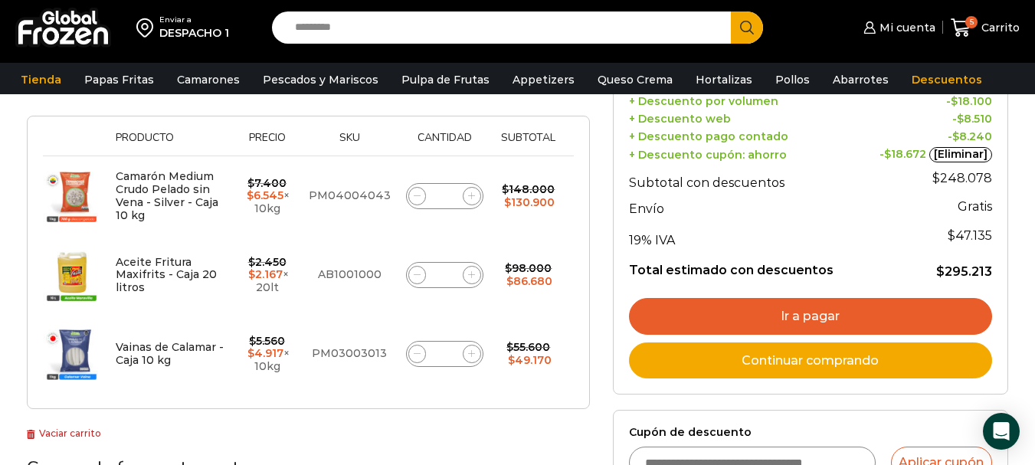
scroll to position [230, 0]
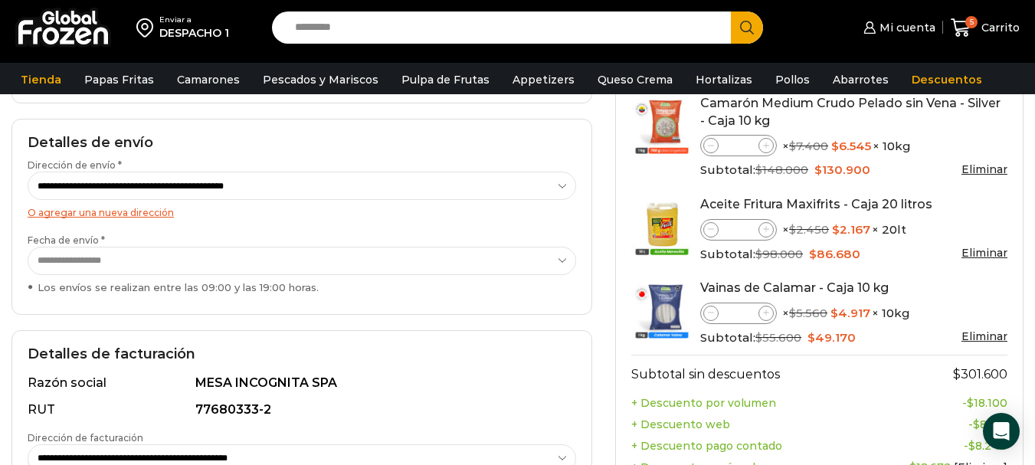
scroll to position [230, 0]
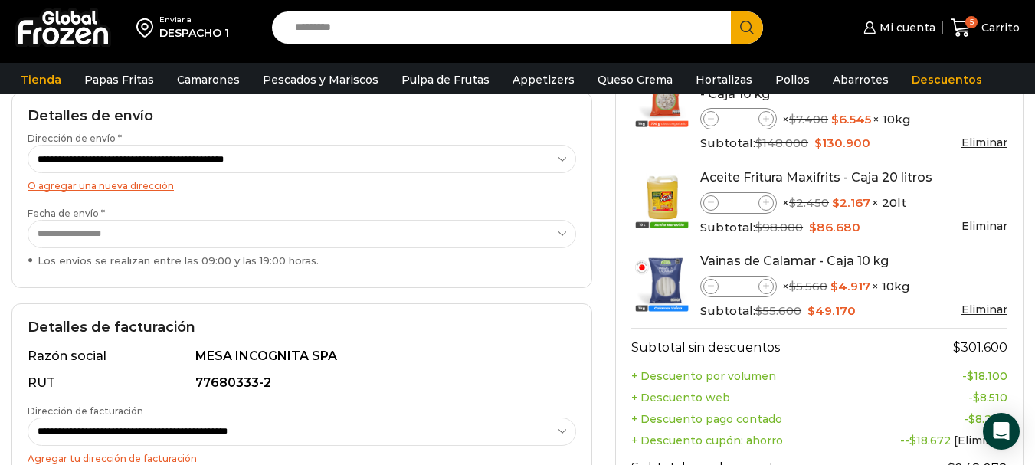
click at [145, 226] on select "**********" at bounding box center [302, 234] width 548 height 28
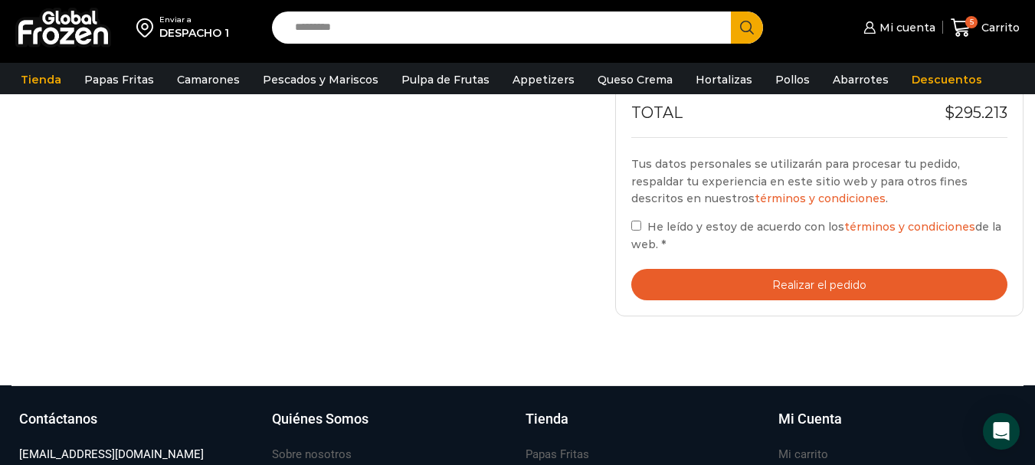
scroll to position [689, 0]
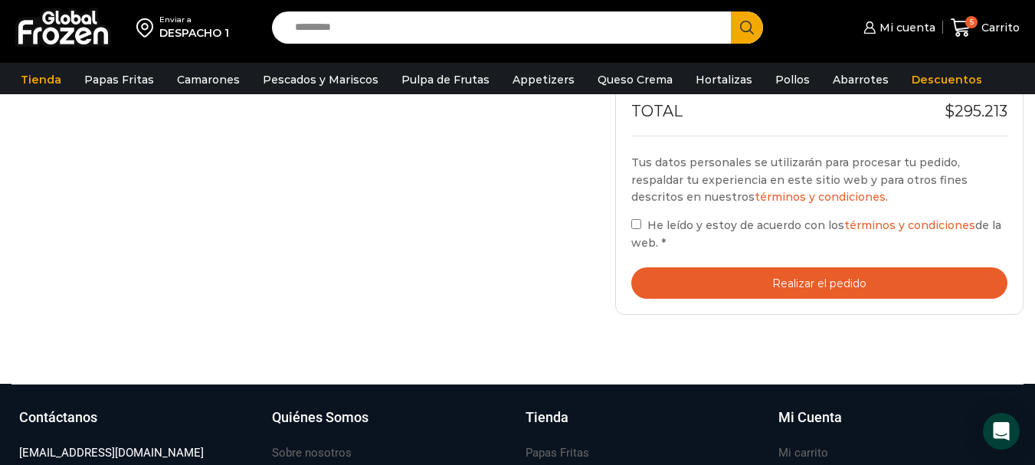
click at [891, 275] on button "Realizar el pedido" at bounding box center [819, 282] width 376 height 31
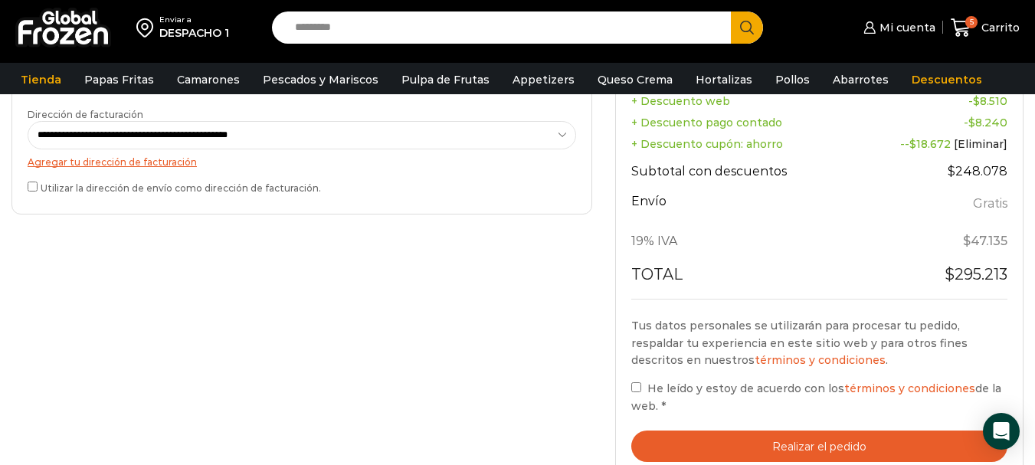
scroll to position [584, 0]
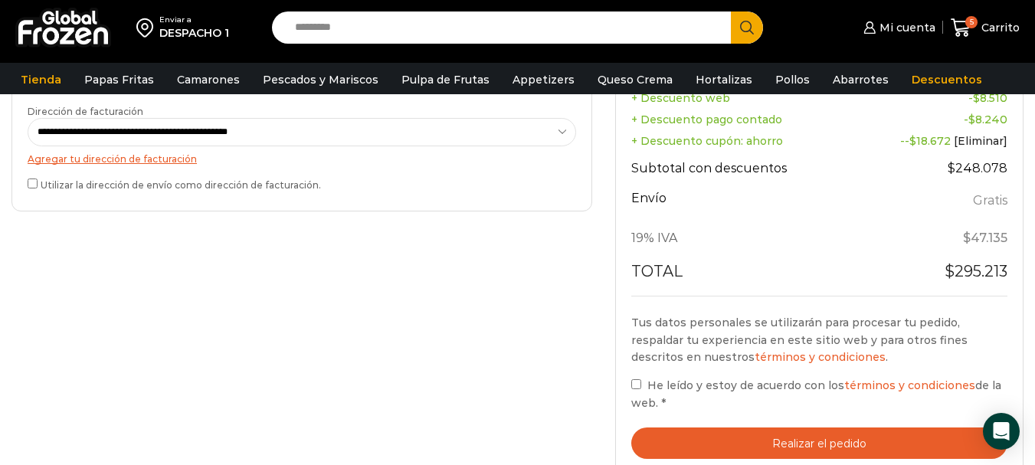
click at [724, 427] on button "Realizar el pedido" at bounding box center [819, 442] width 376 height 31
